Goal: Task Accomplishment & Management: Complete application form

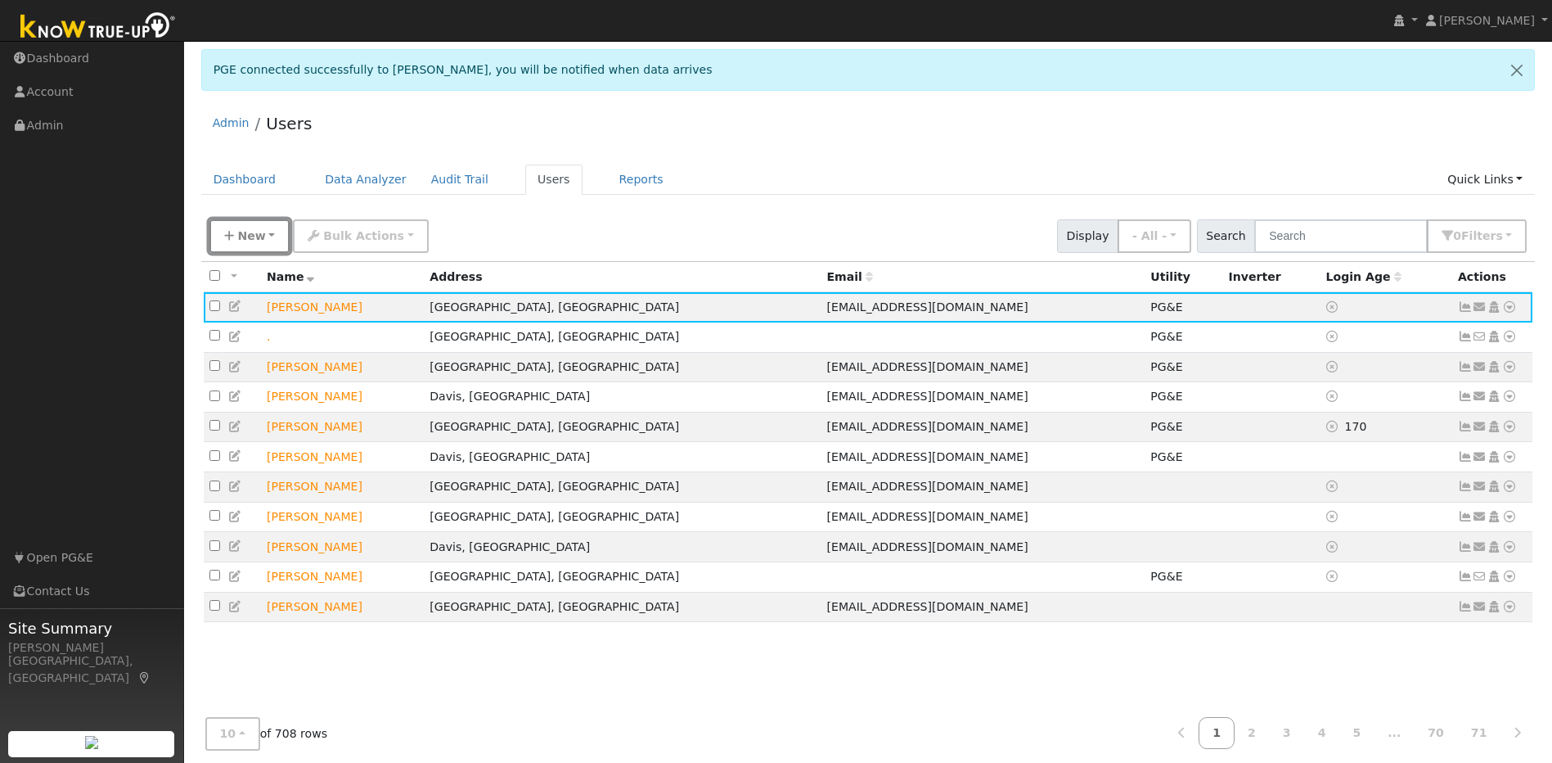
click at [254, 233] on span "New" at bounding box center [251, 235] width 28 height 13
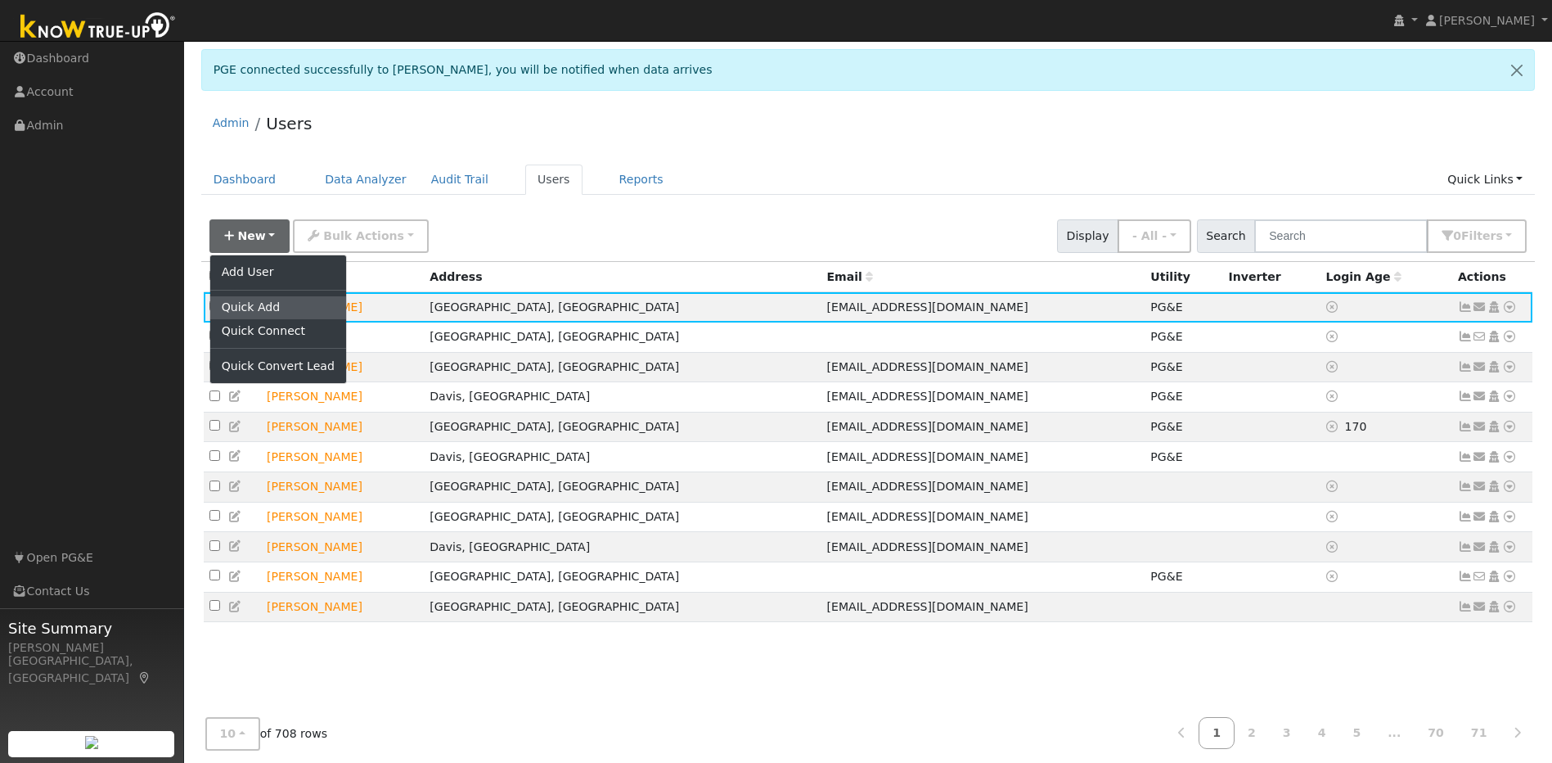
click at [260, 309] on link "Quick Add" at bounding box center [278, 307] width 136 height 23
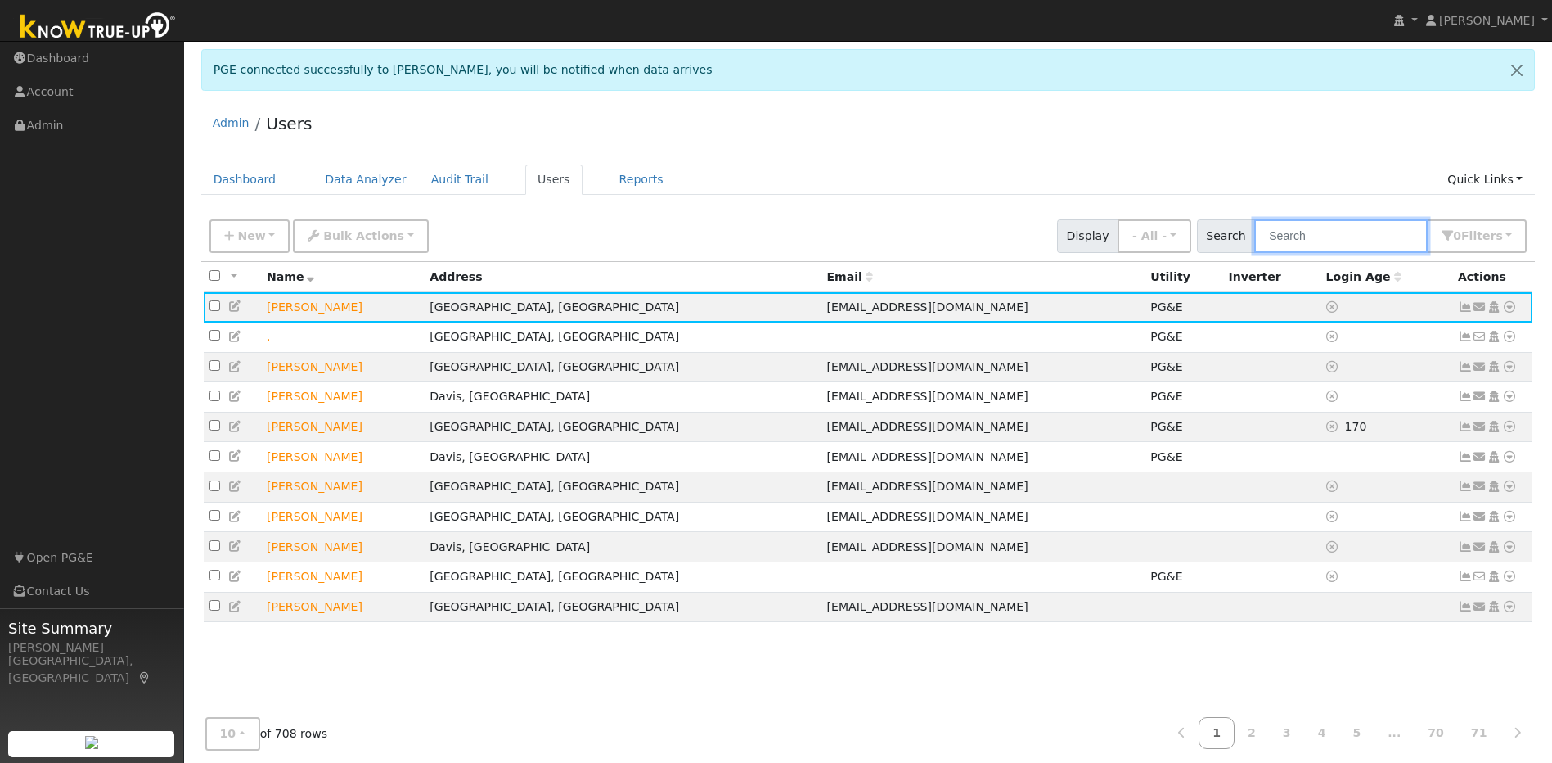
click at [1365, 236] on input "text" at bounding box center [1340, 236] width 173 height 34
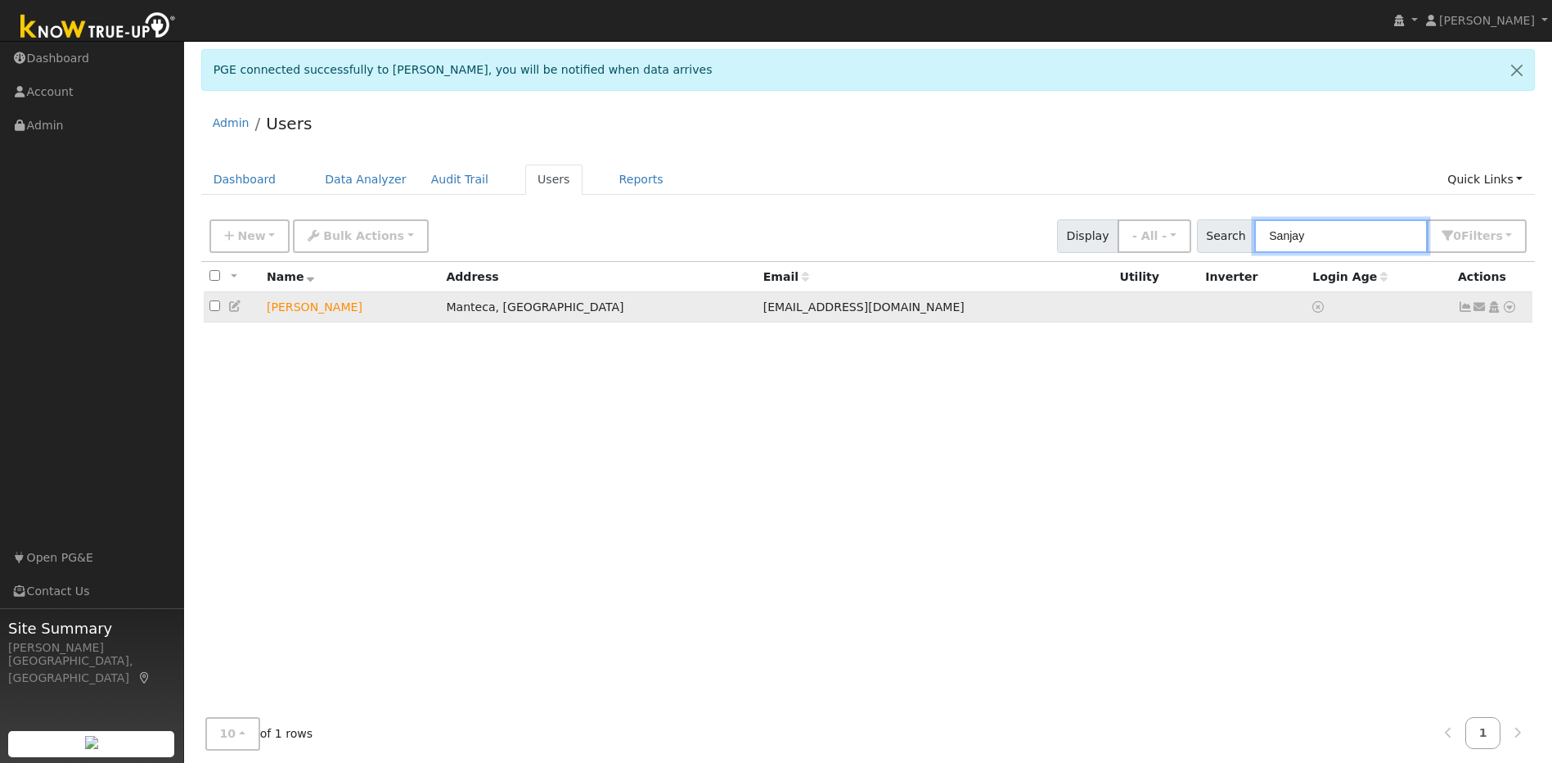
type input "Sanjay"
click at [1509, 312] on icon at bounding box center [1509, 306] width 15 height 11
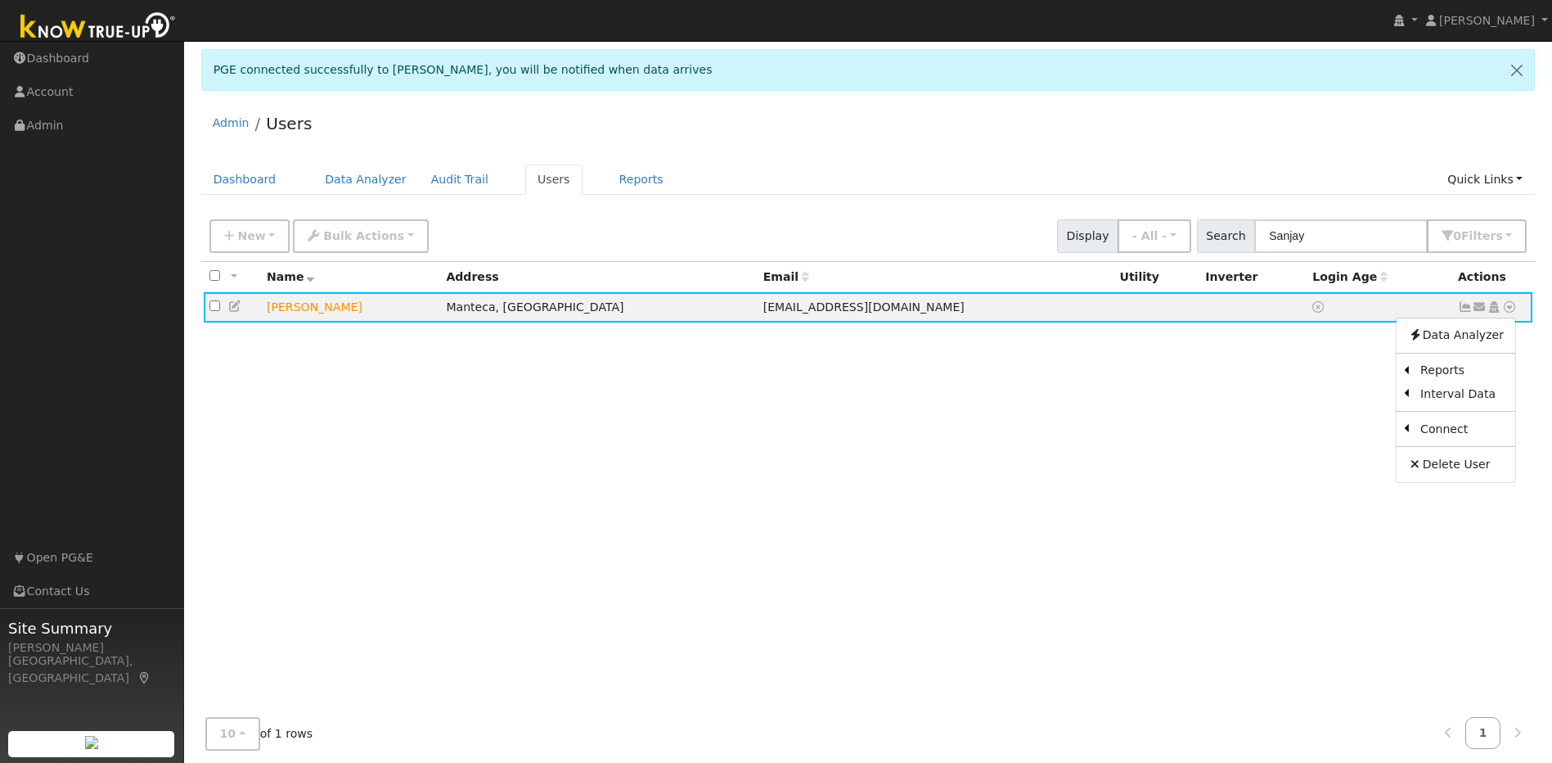
drag, startPoint x: 1356, startPoint y: 435, endPoint x: 1349, endPoint y: 424, distance: 13.2
click at [0, 0] on link "Utility" at bounding box center [0, 0] width 0 height 0
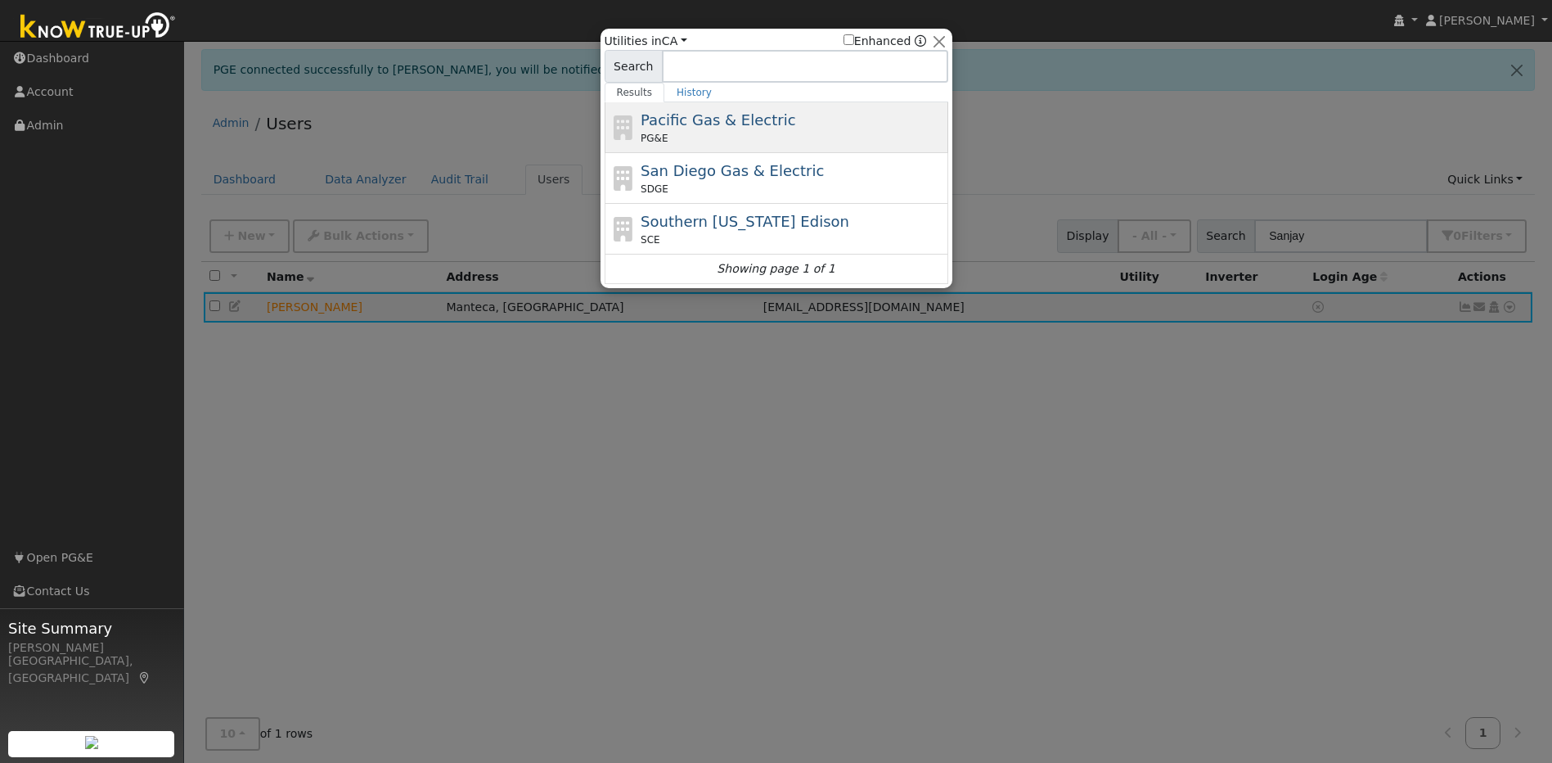
click at [686, 128] on span "Pacific Gas & Electric" at bounding box center [718, 119] width 155 height 17
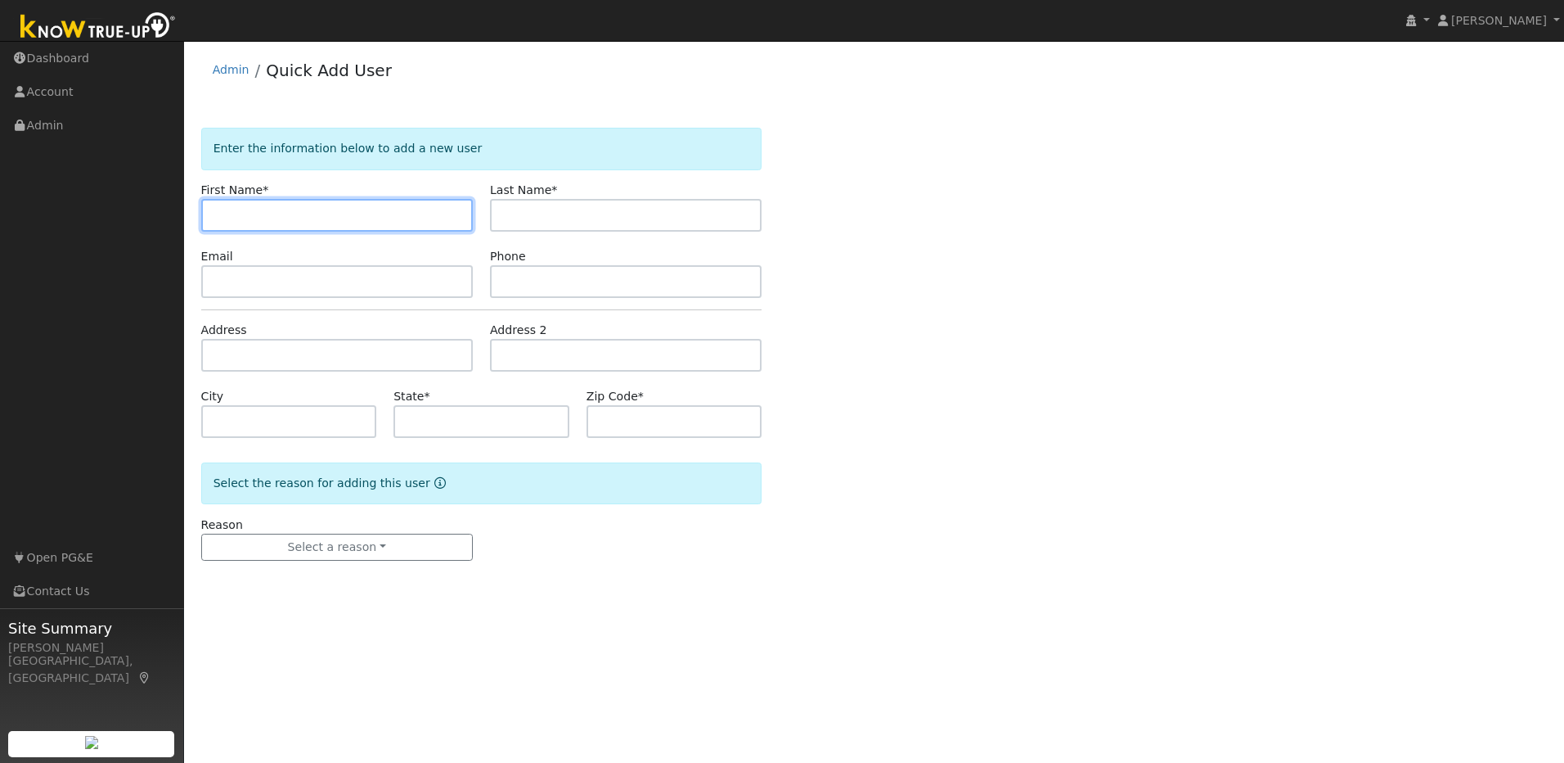
paste input "Sanjay"
type input "Sanjay"
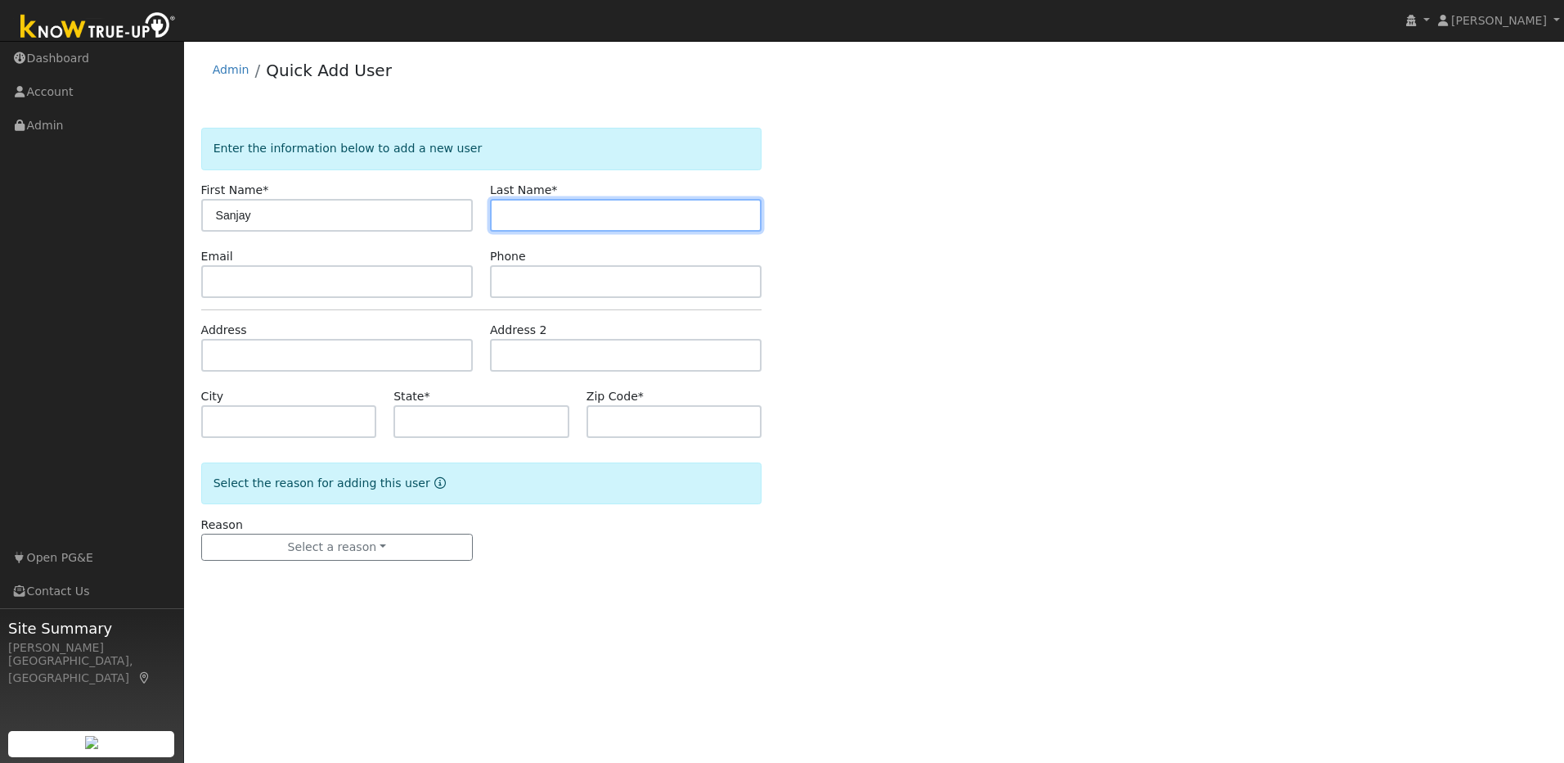
click at [592, 218] on input "text" at bounding box center [626, 215] width 272 height 33
paste input "Chandra"
type input "Chandra"
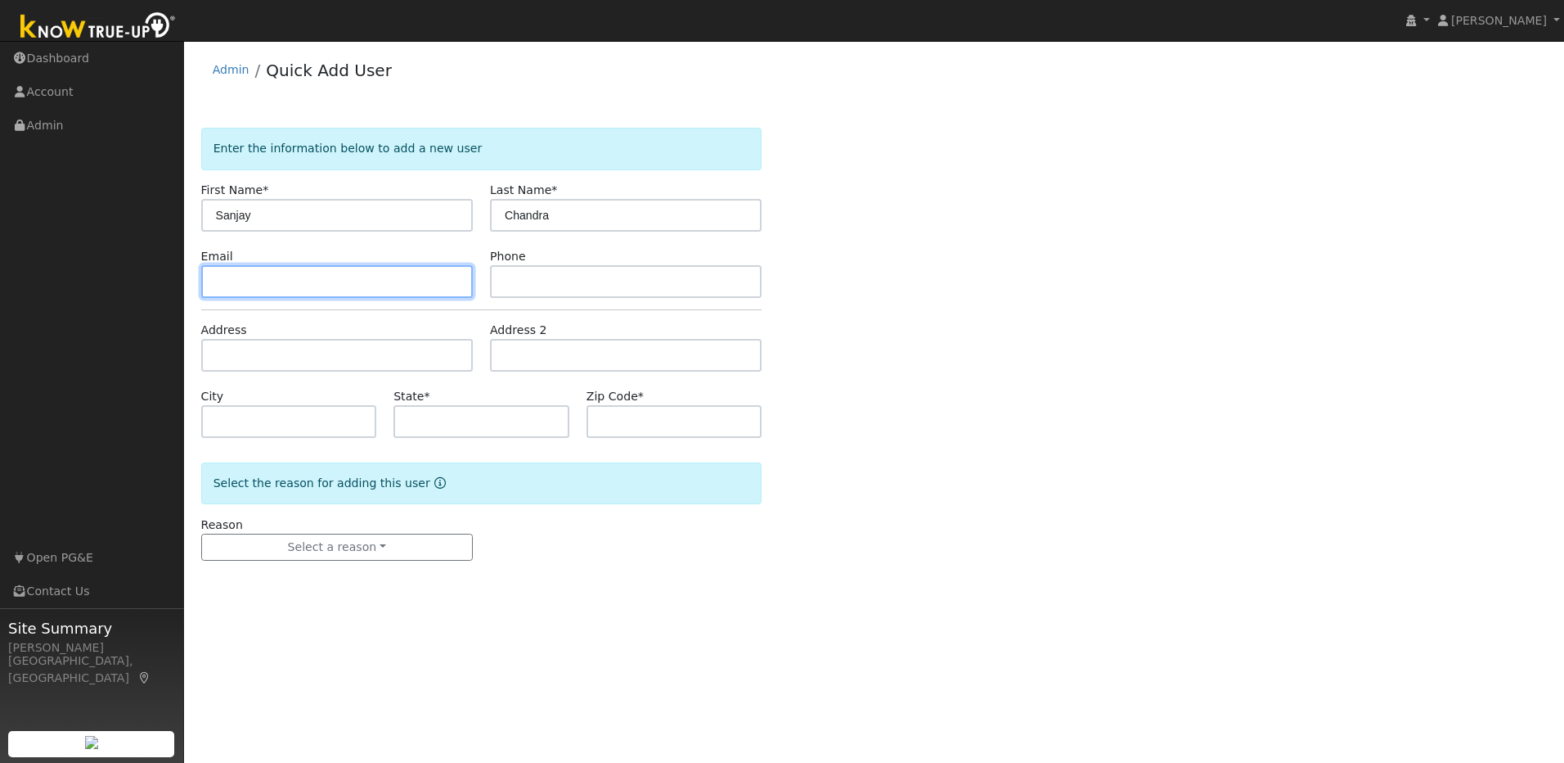
drag, startPoint x: 353, startPoint y: 295, endPoint x: 344, endPoint y: 282, distance: 15.7
click at [353, 295] on input "text" at bounding box center [337, 281] width 272 height 33
paste input "[EMAIL_ADDRESS][DOMAIN_NAME]"
type input "[EMAIL_ADDRESS][DOMAIN_NAME]"
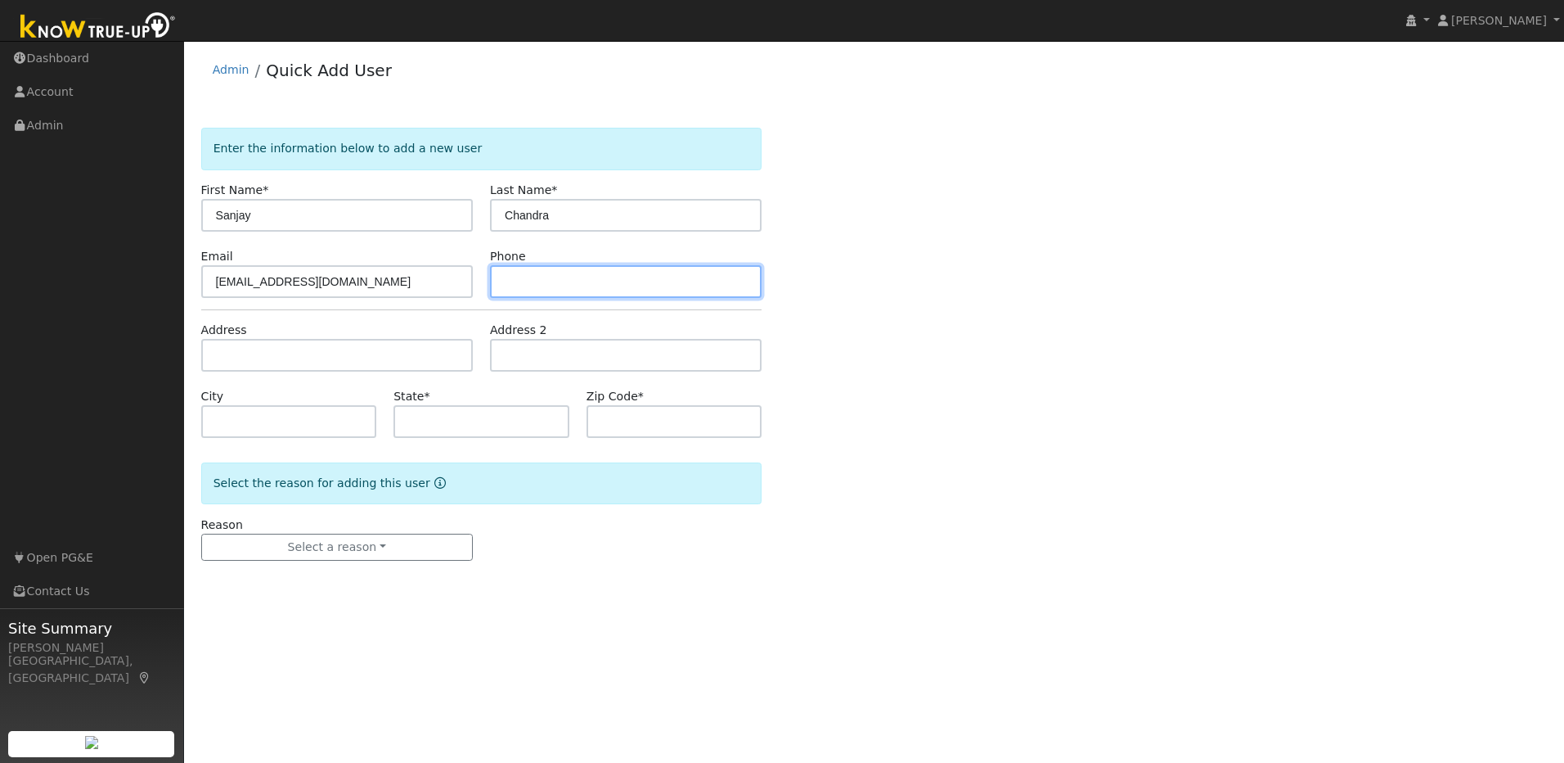
click at [628, 283] on input "text" at bounding box center [626, 281] width 272 height 33
paste input "[PHONE_NUMBER]"
type input "[PHONE_NUMBER]"
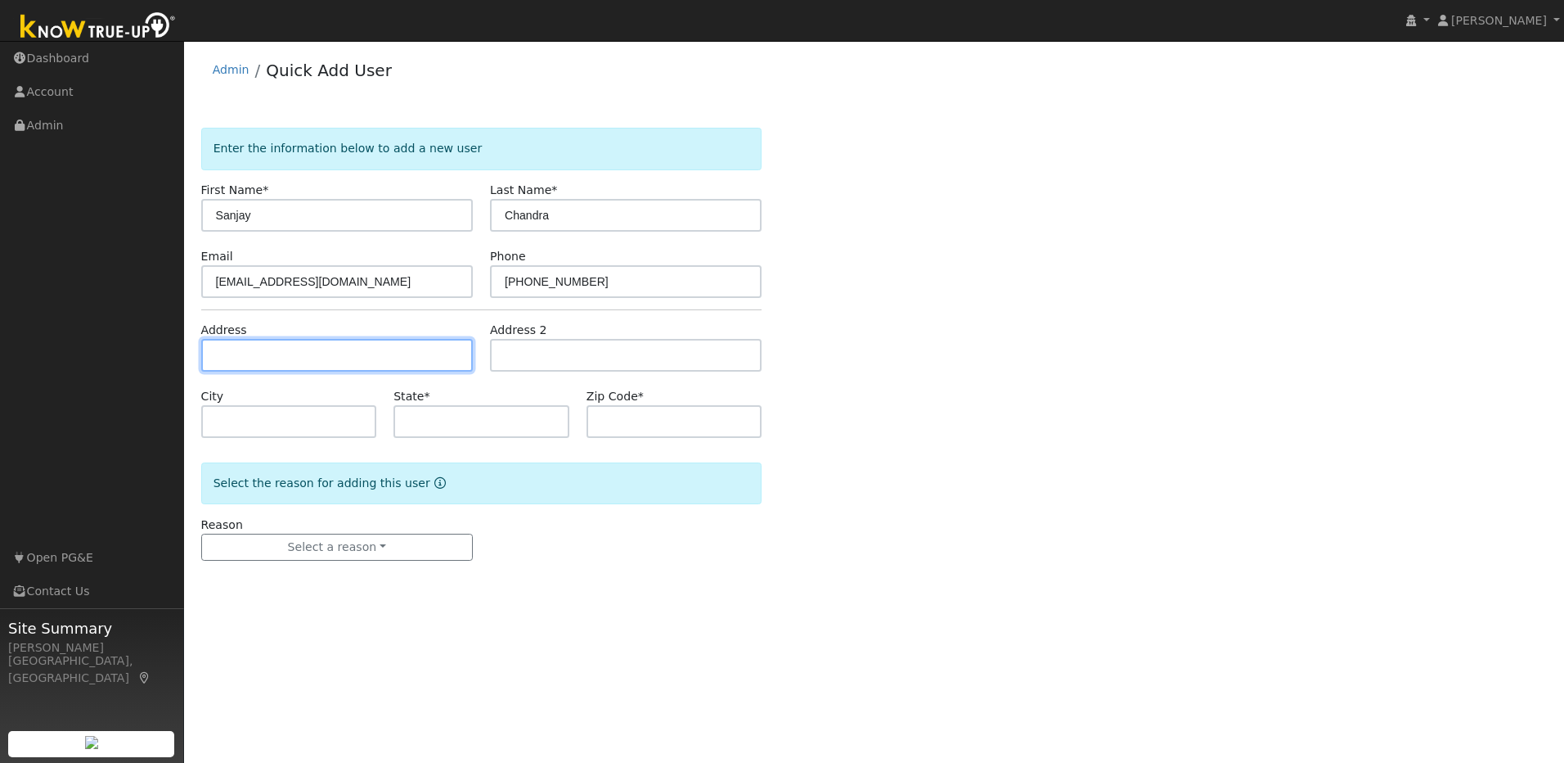
click at [385, 360] on input "text" at bounding box center [337, 355] width 272 height 33
paste input "[STREET_ADDRESS]"
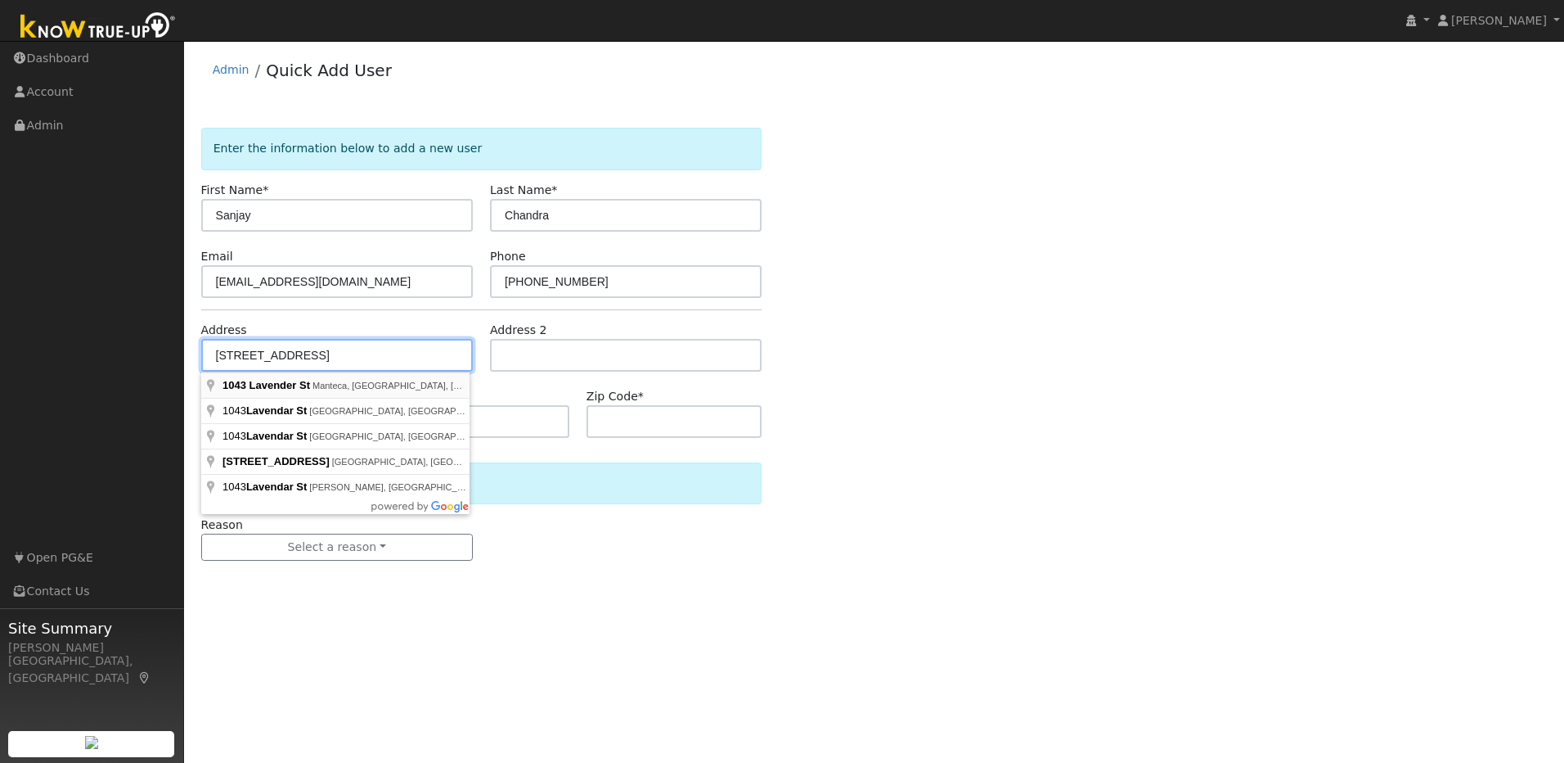
type input "[STREET_ADDRESS]"
type input "Manteca"
type input "CA"
type input "95337"
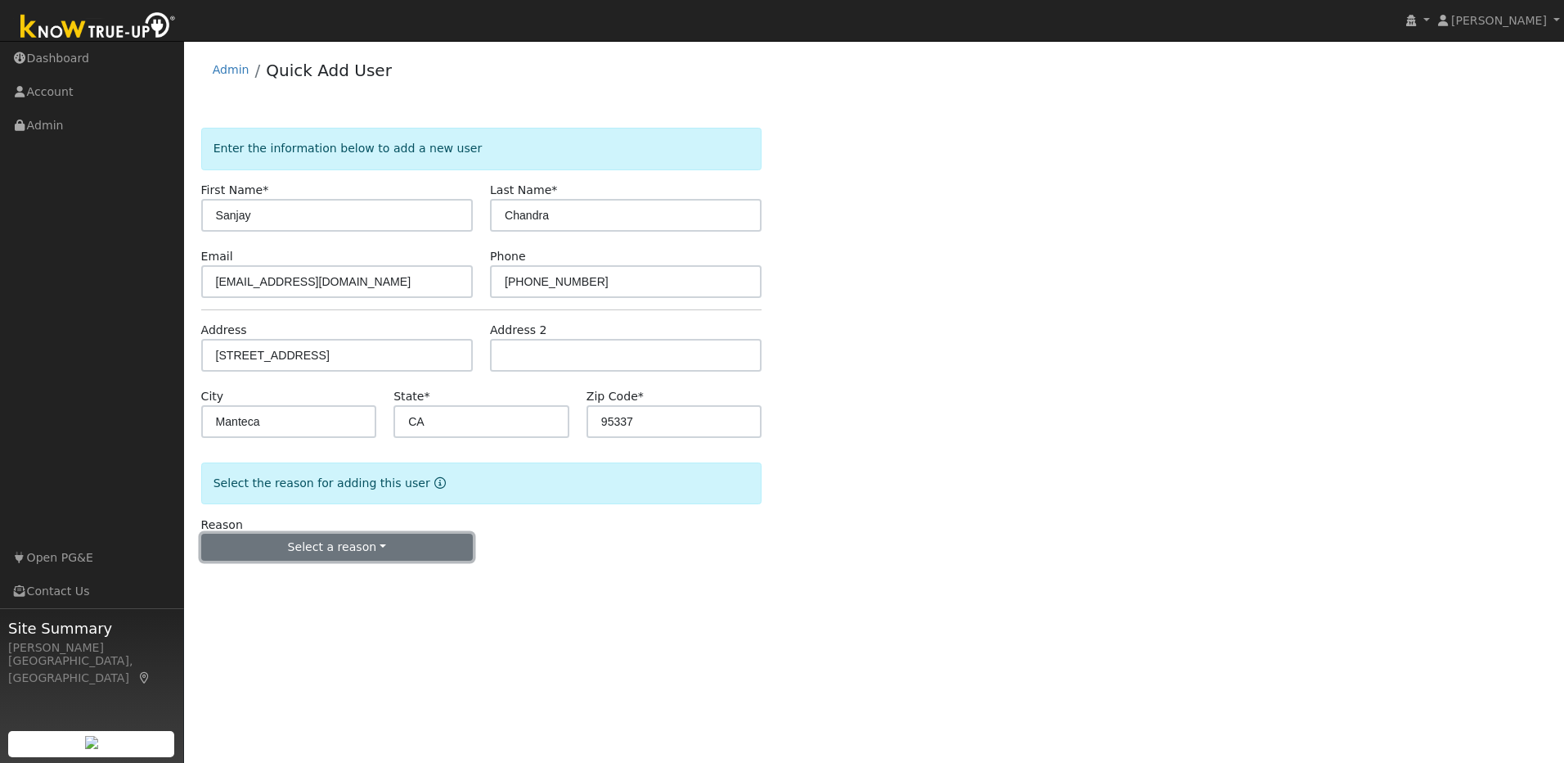
click at [374, 546] on button "Select a reason" at bounding box center [337, 547] width 272 height 28
click at [328, 587] on link "New lead" at bounding box center [292, 580] width 181 height 23
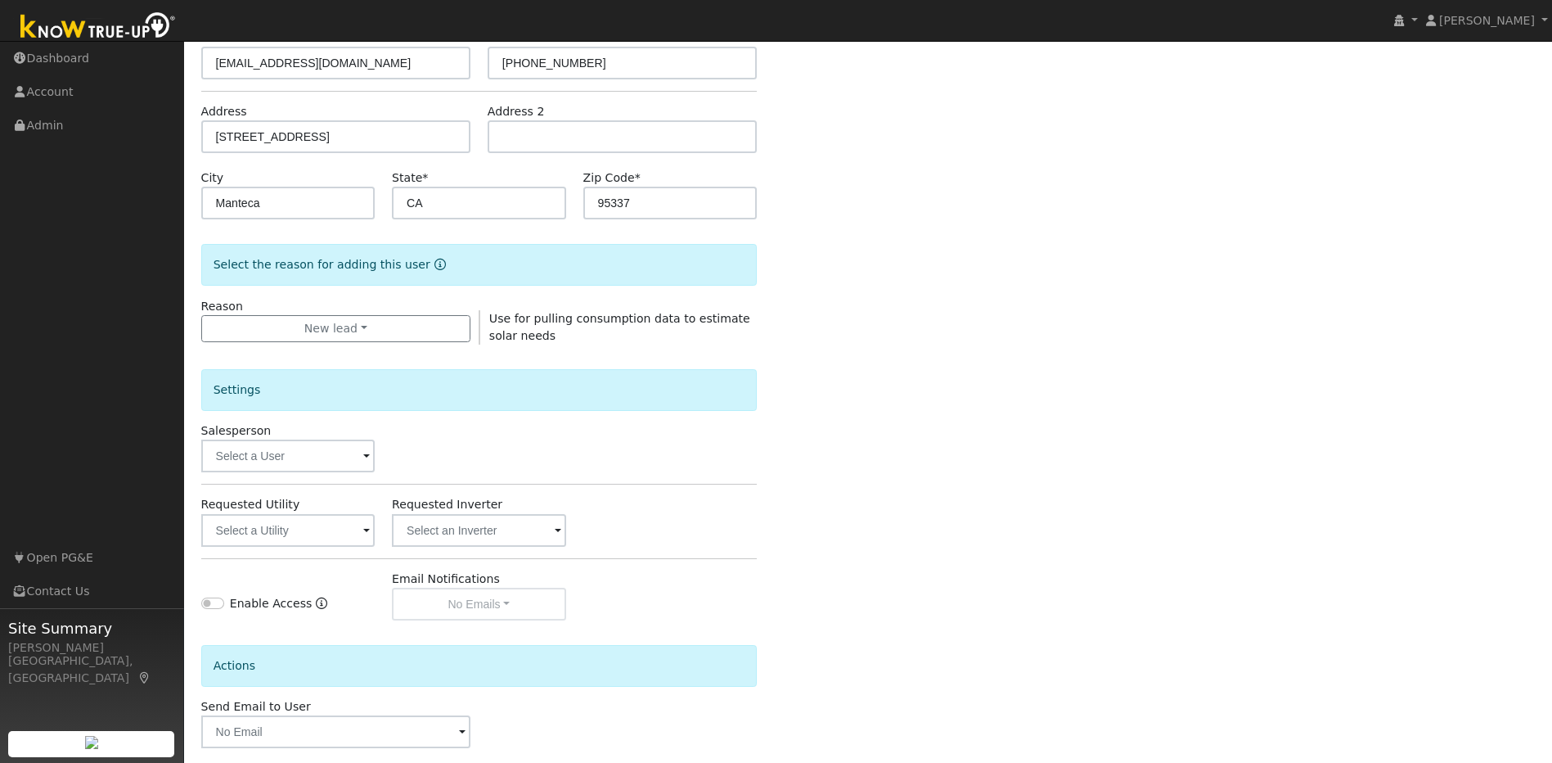
scroll to position [297, 0]
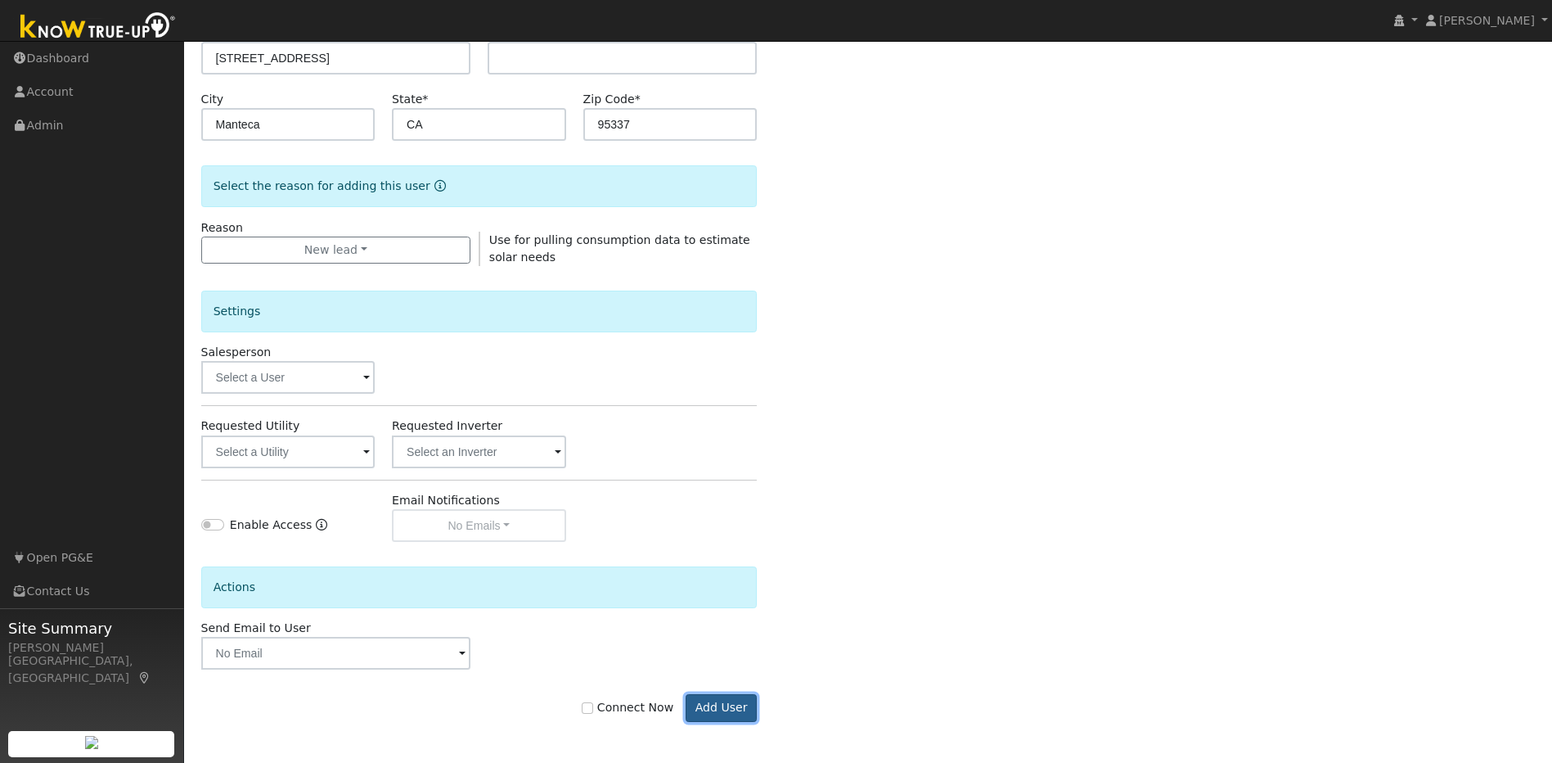
click at [712, 708] on button "Add User" at bounding box center [721, 708] width 71 height 28
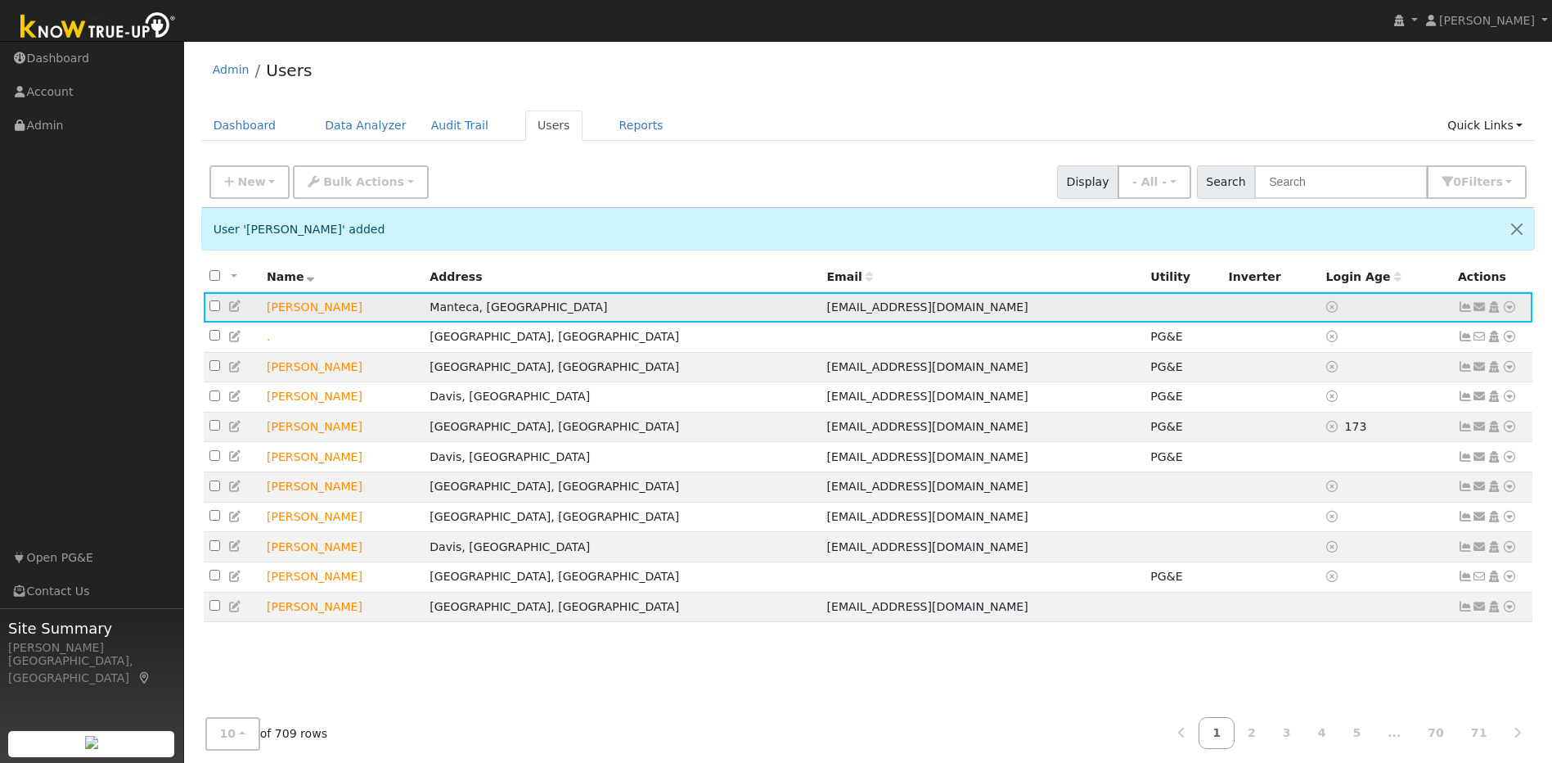
click at [237, 308] on icon at bounding box center [235, 305] width 15 height 11
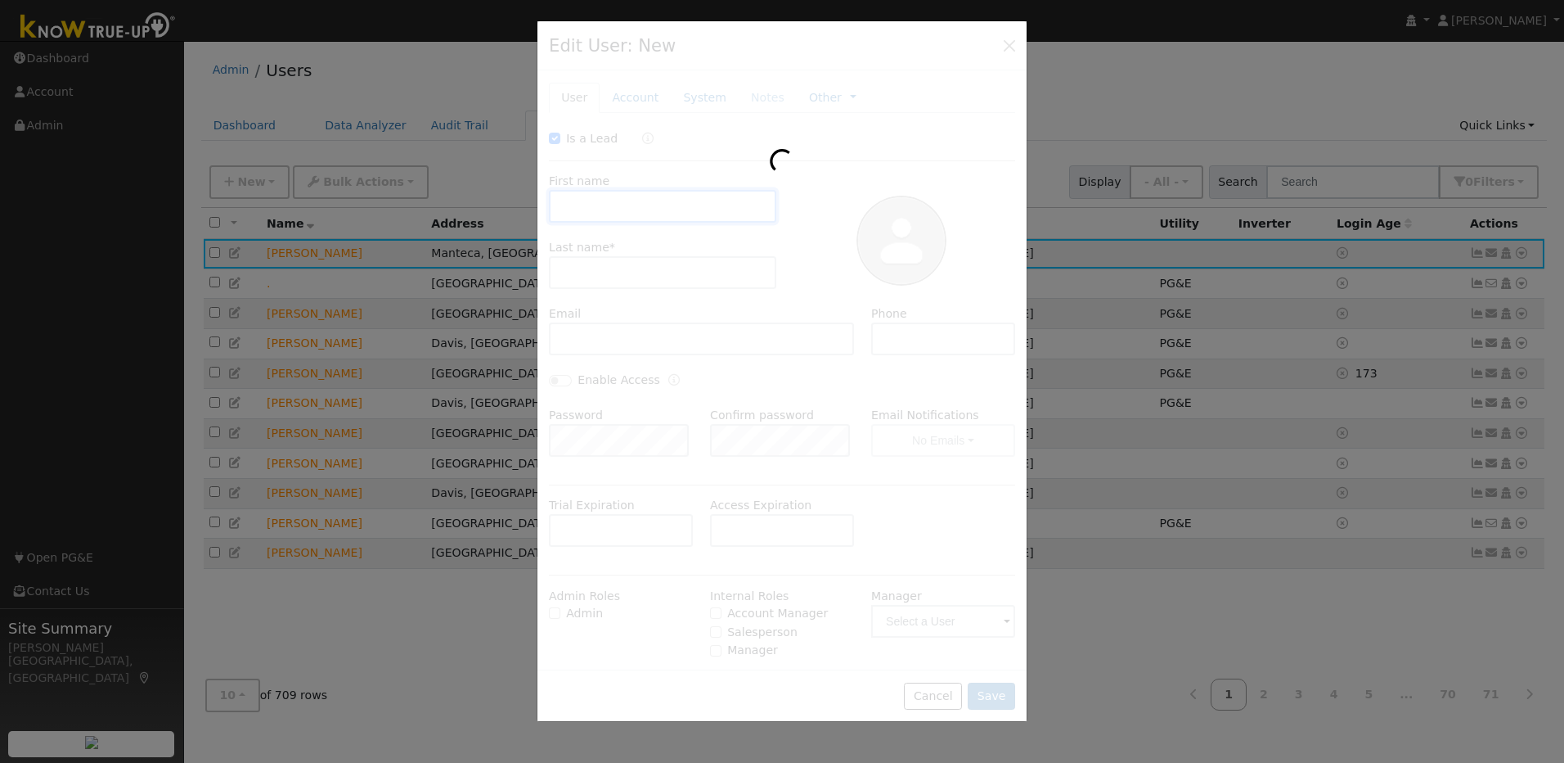
checkbox input "true"
type input "Sanjay"
type input "Chandra"
type input "[EMAIL_ADDRESS][DOMAIN_NAME]"
type input "[PHONE_NUMBER]"
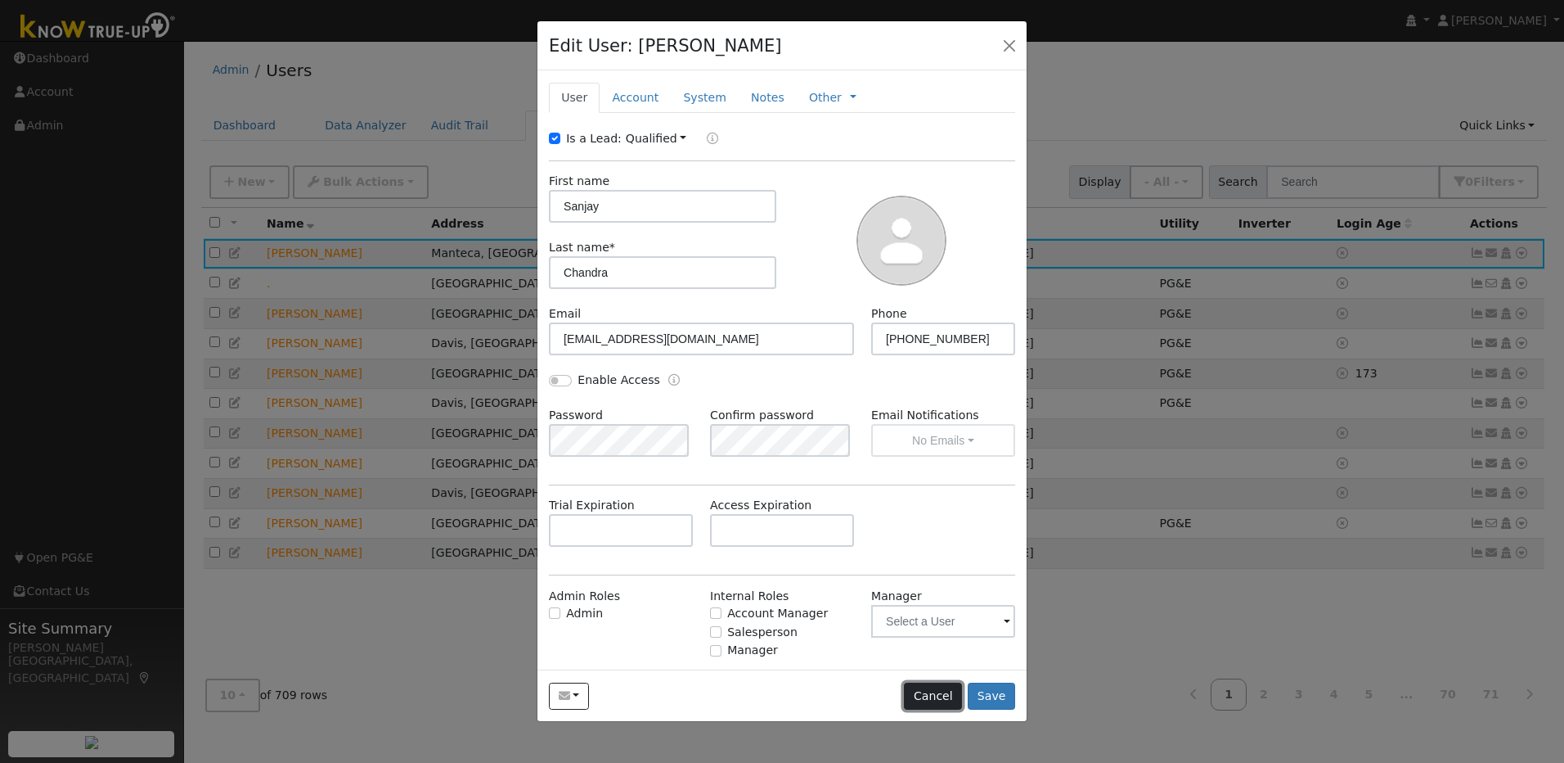
click at [926, 697] on button "Cancel" at bounding box center [933, 696] width 58 height 28
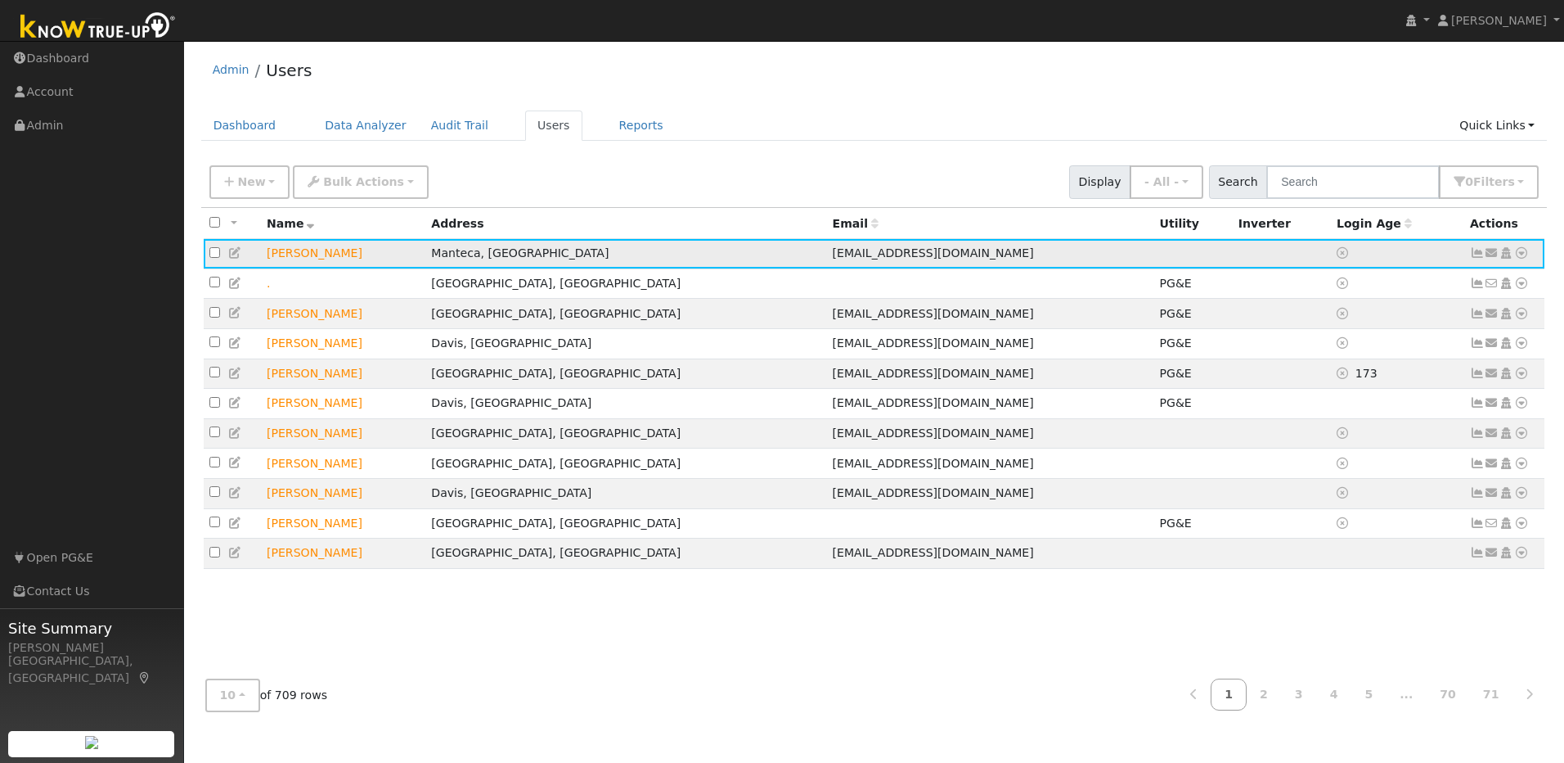
click at [235, 250] on icon at bounding box center [235, 252] width 15 height 11
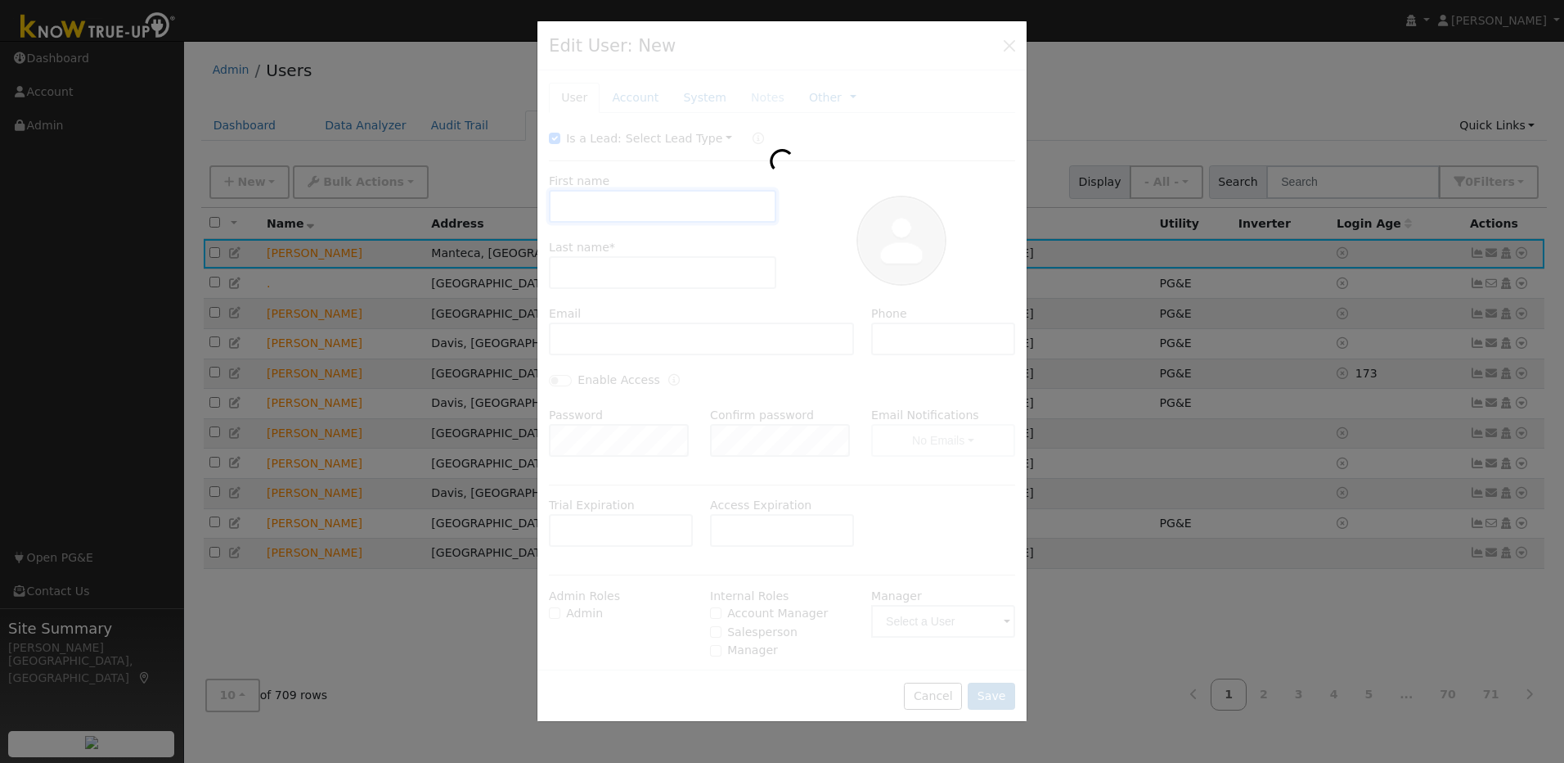
type input "Sanjay"
type input "Chandra"
type input "[EMAIL_ADDRESS][DOMAIN_NAME]"
type input "[PHONE_NUMBER]"
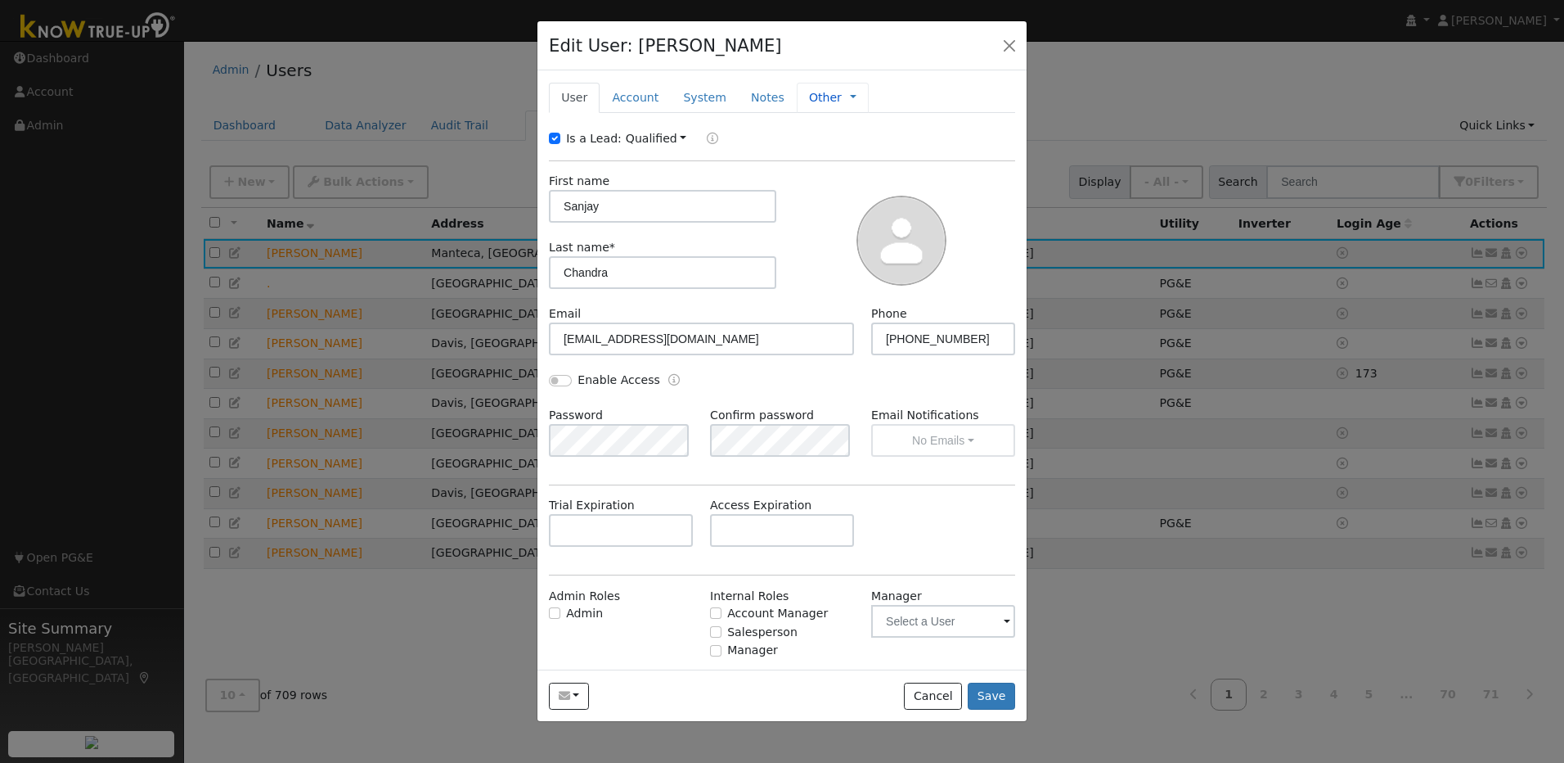
click at [809, 97] on link "Other" at bounding box center [825, 97] width 33 height 17
click at [851, 121] on link "Management" at bounding box center [908, 126] width 114 height 23
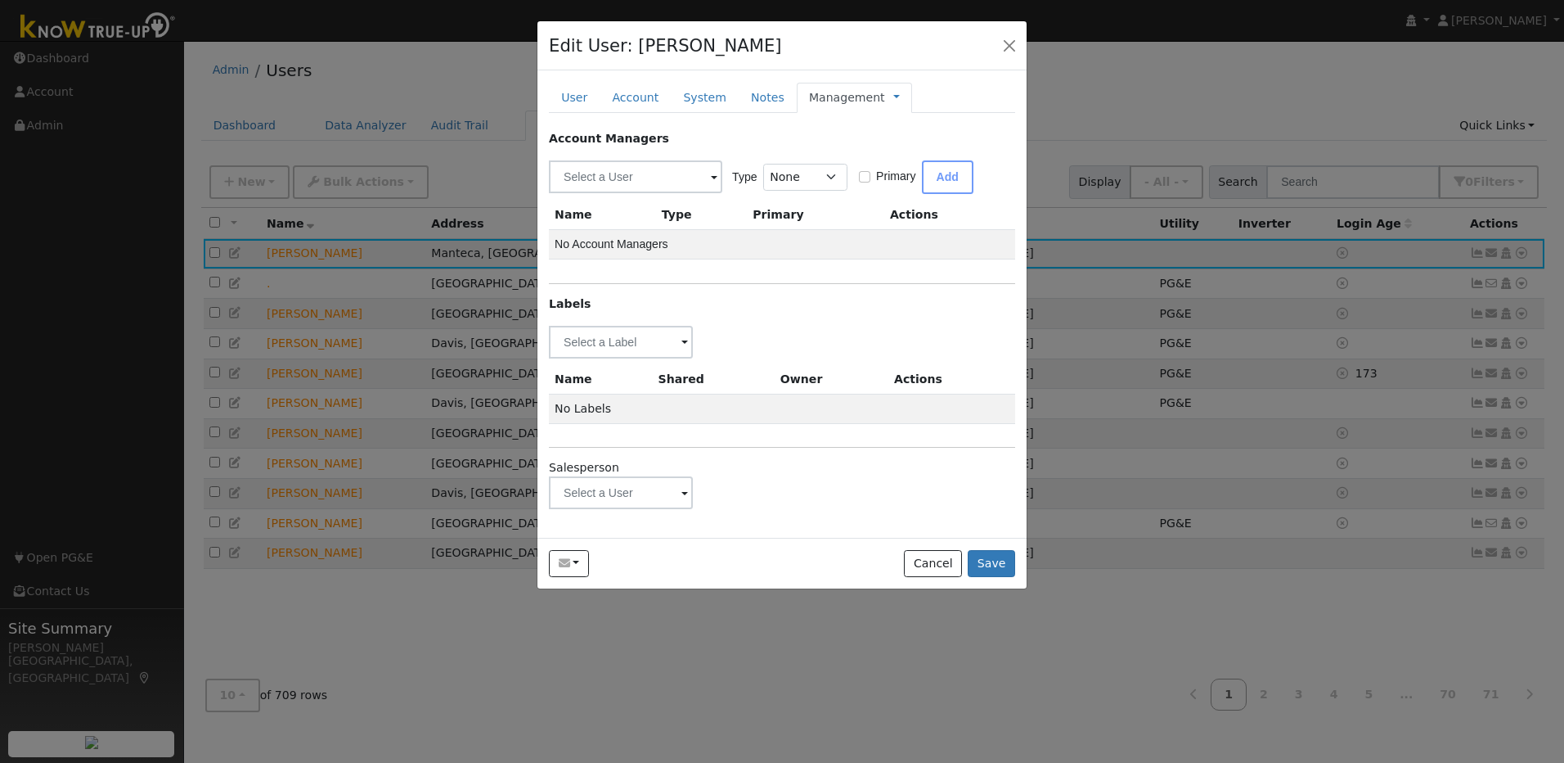
click at [682, 502] on span at bounding box center [685, 493] width 7 height 19
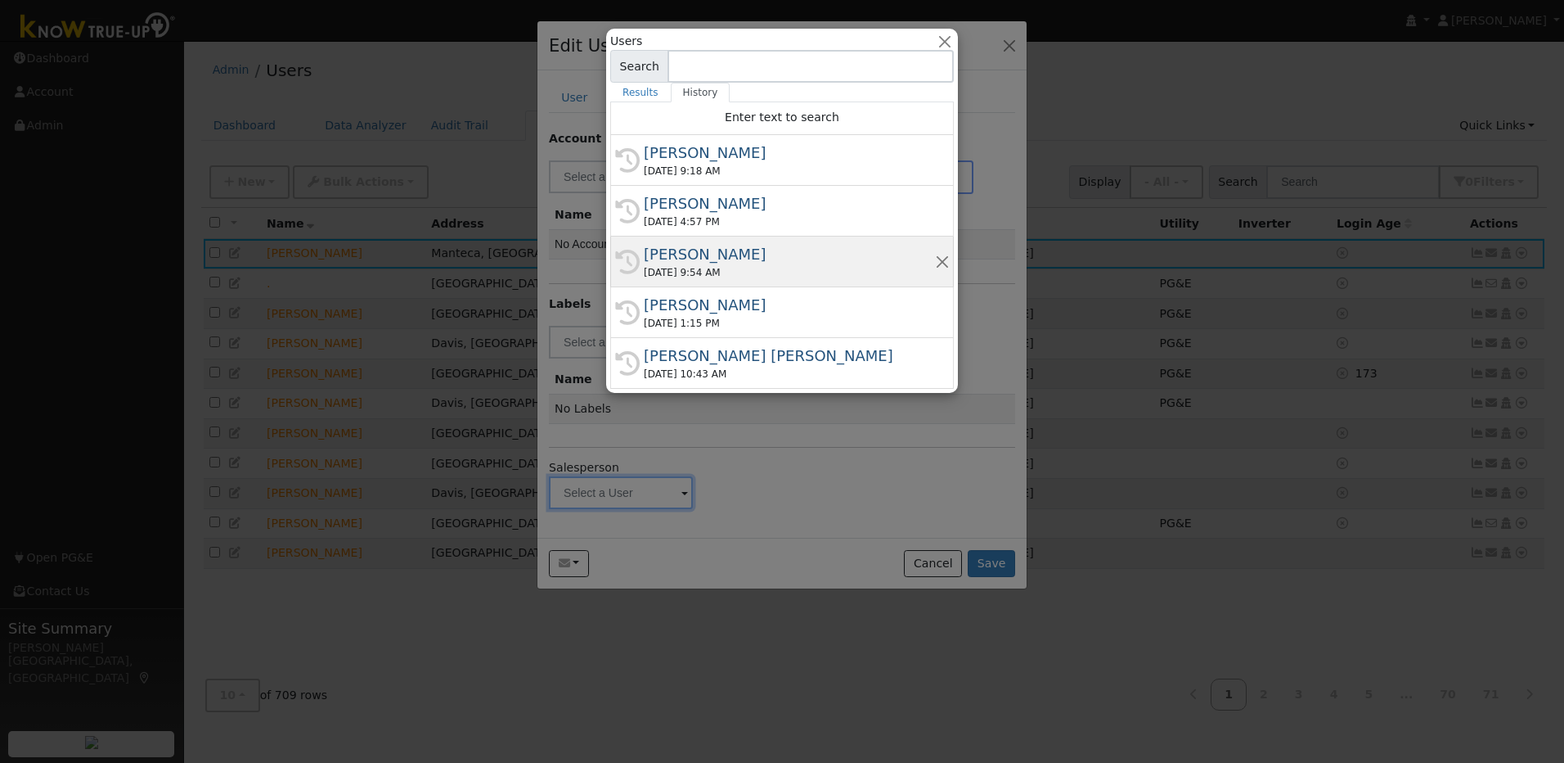
click at [684, 260] on div "Mark Lille" at bounding box center [789, 254] width 291 height 22
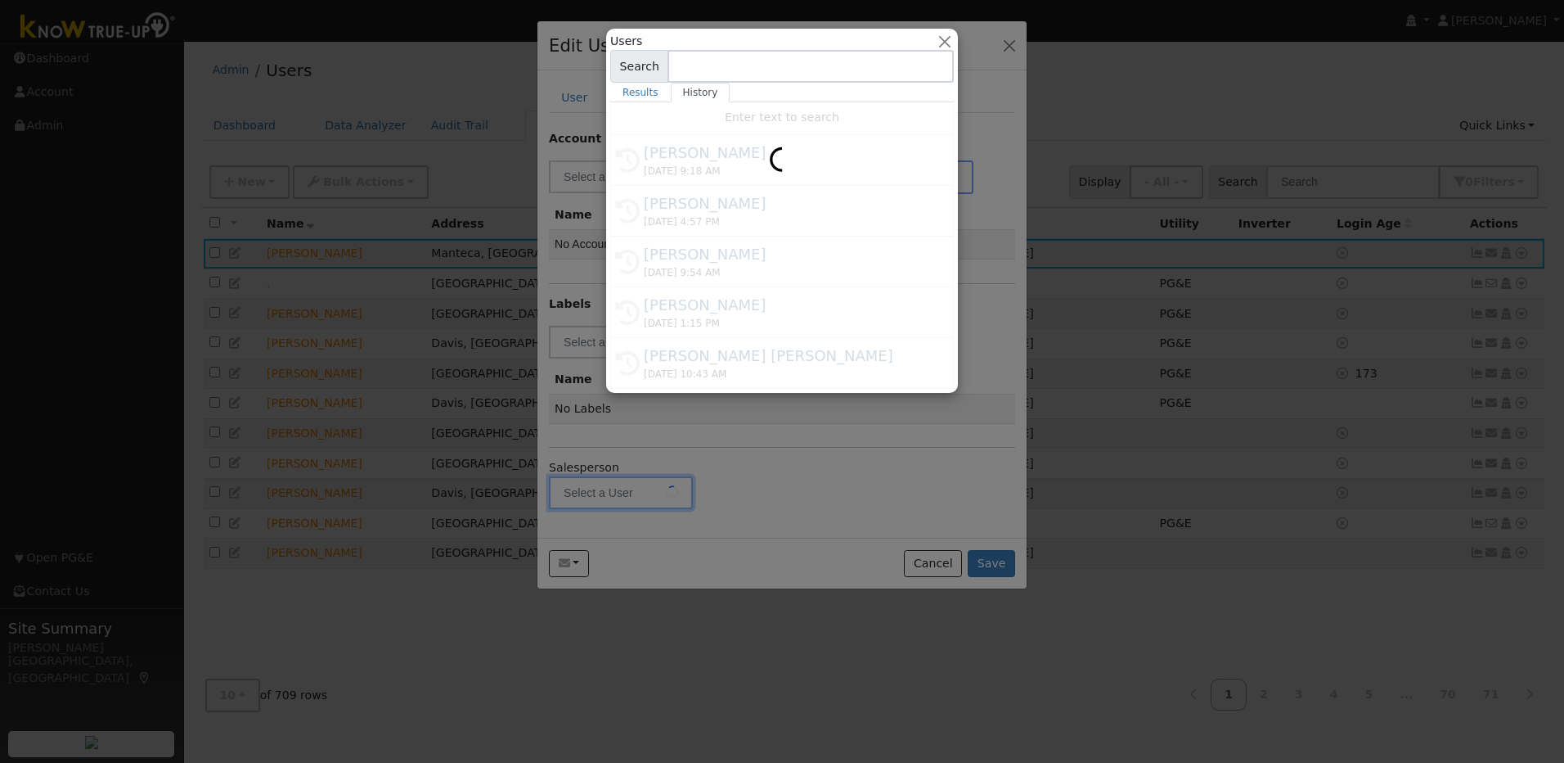
type input "Mark Lille"
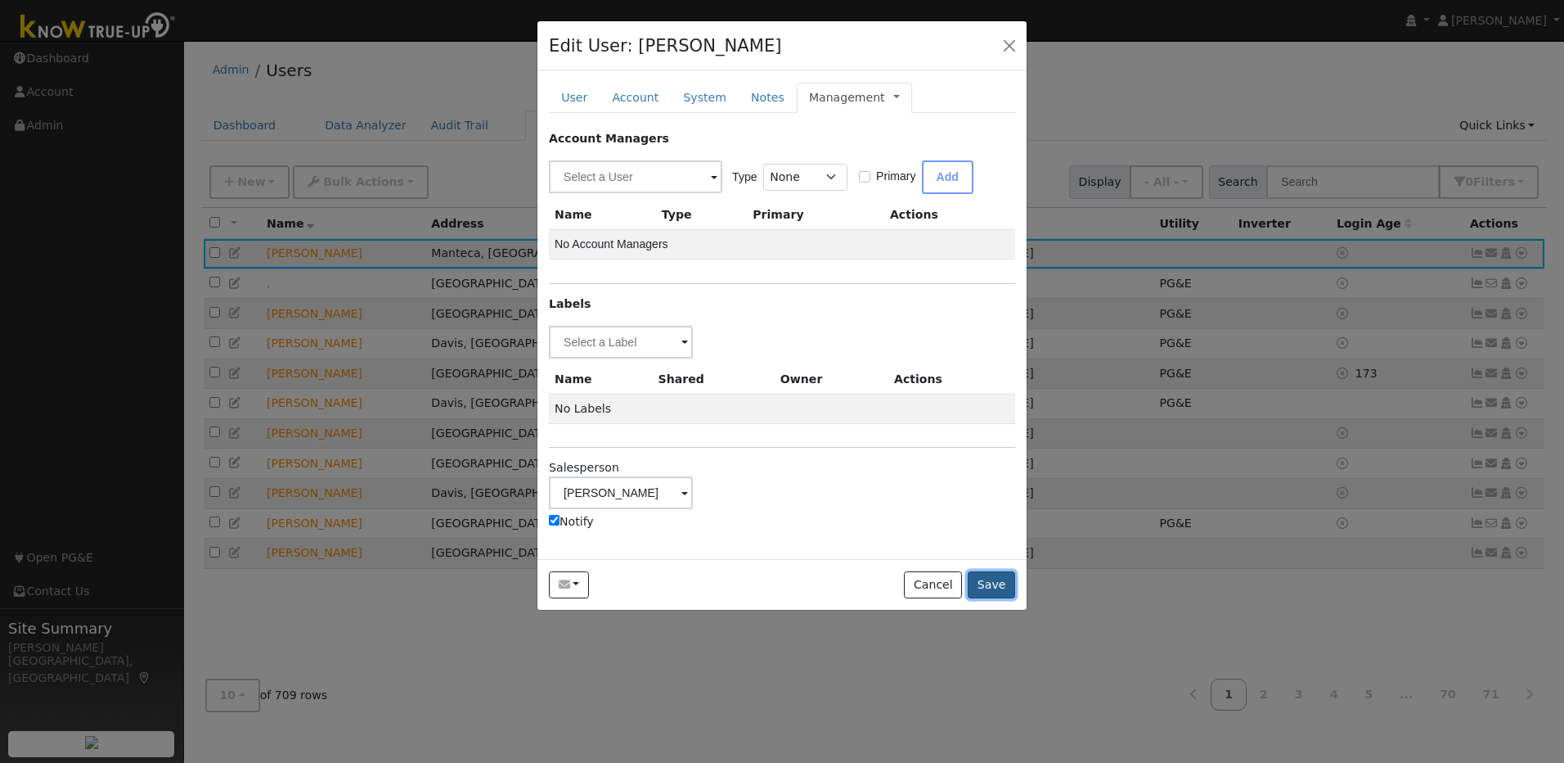
click at [988, 591] on button "Save" at bounding box center [991, 585] width 47 height 28
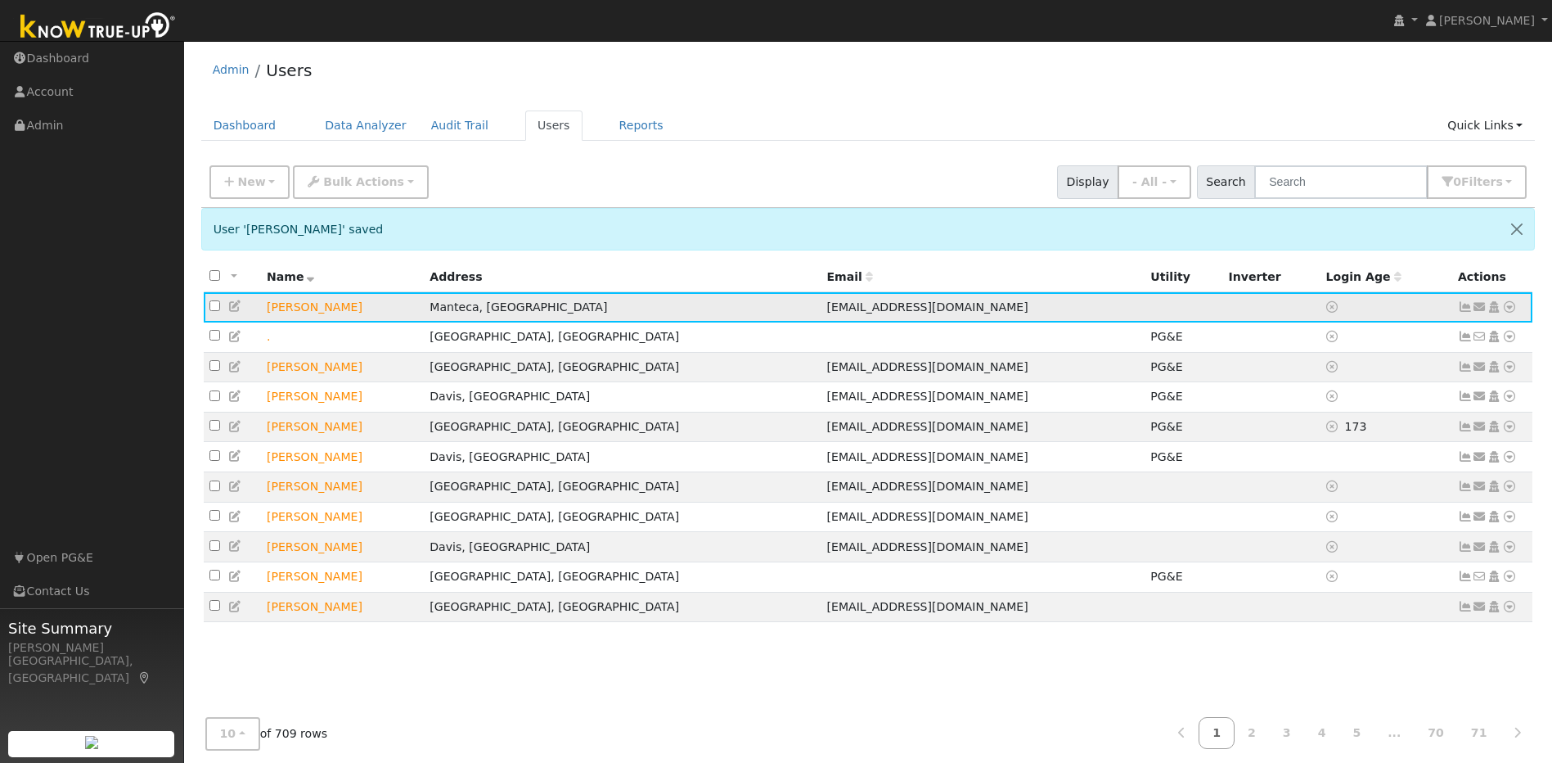
click at [1509, 313] on icon at bounding box center [1509, 306] width 15 height 11
click at [1351, 434] on link "Utility" at bounding box center [1340, 430] width 114 height 23
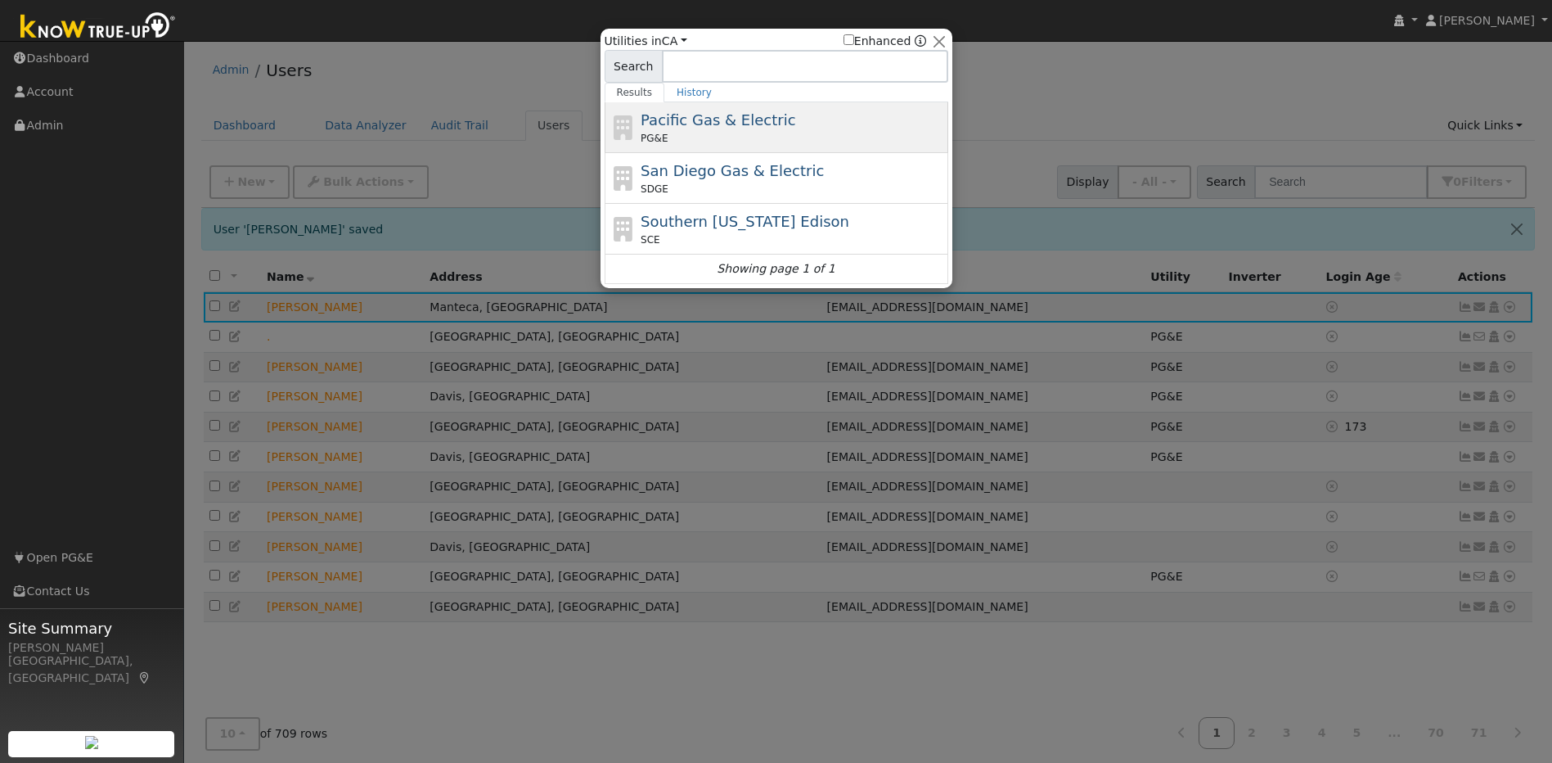
click at [736, 127] on span "Pacific Gas & Electric" at bounding box center [718, 119] width 155 height 17
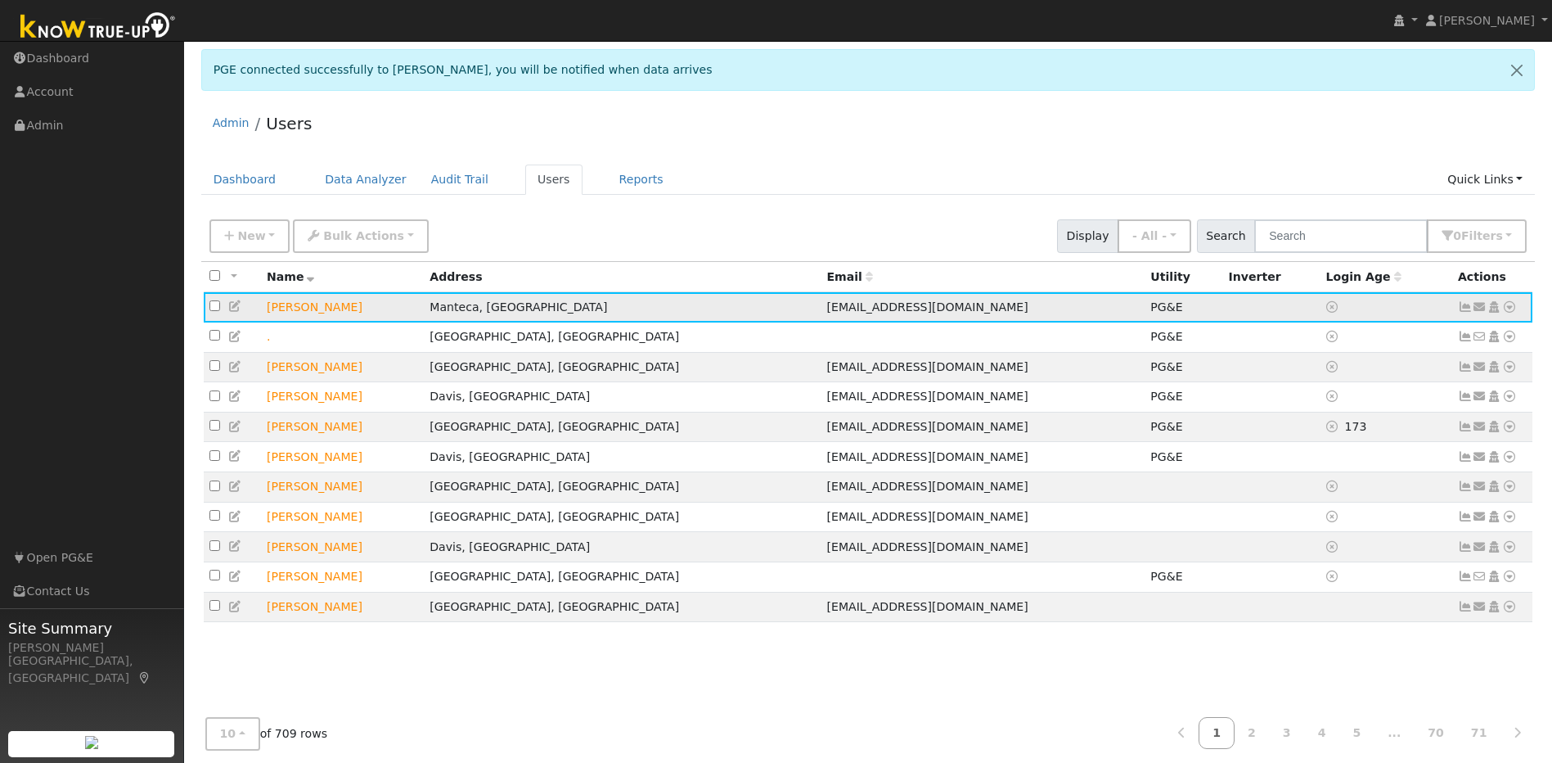
click at [1464, 313] on link at bounding box center [1465, 306] width 15 height 13
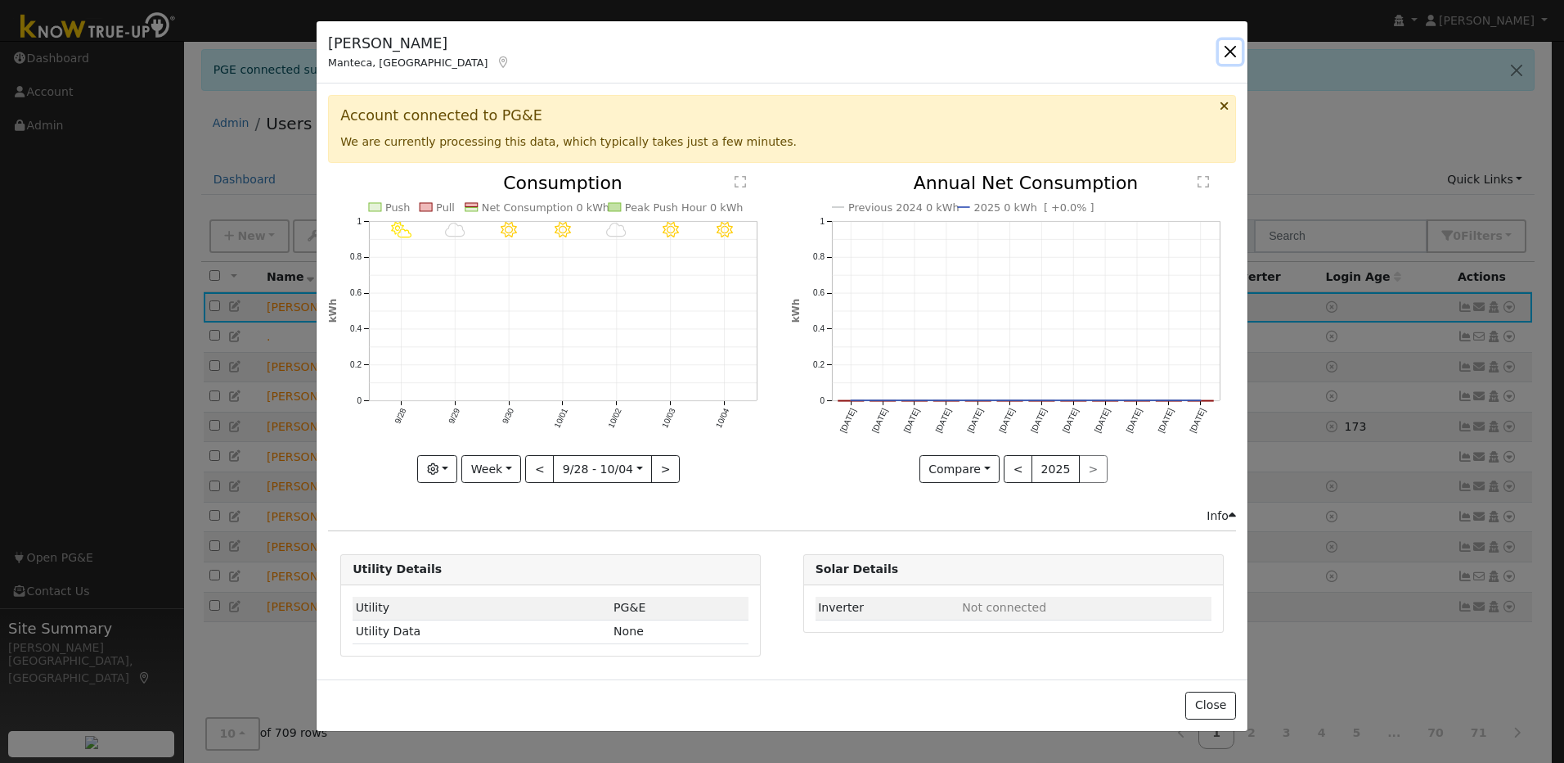
click at [1226, 54] on button "button" at bounding box center [1230, 51] width 23 height 23
